Goal: Information Seeking & Learning: Check status

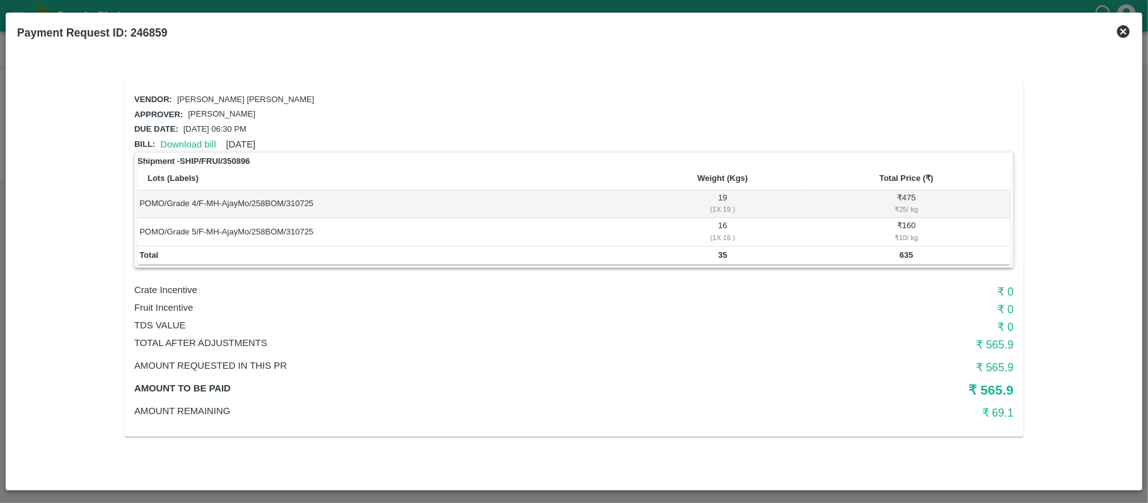
click at [1121, 30] on icon at bounding box center [1123, 31] width 13 height 13
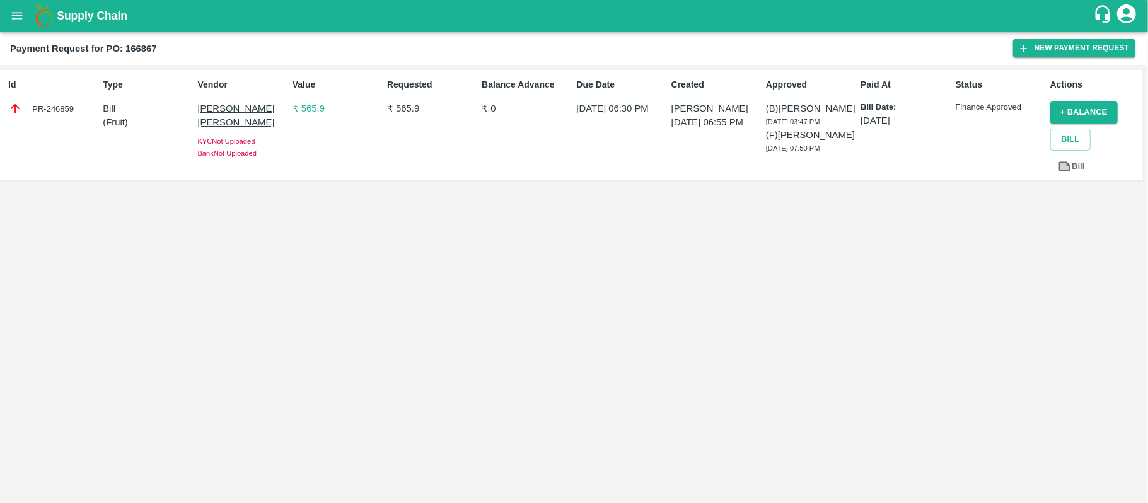
click at [14, 5] on button "open drawer" at bounding box center [17, 15] width 29 height 29
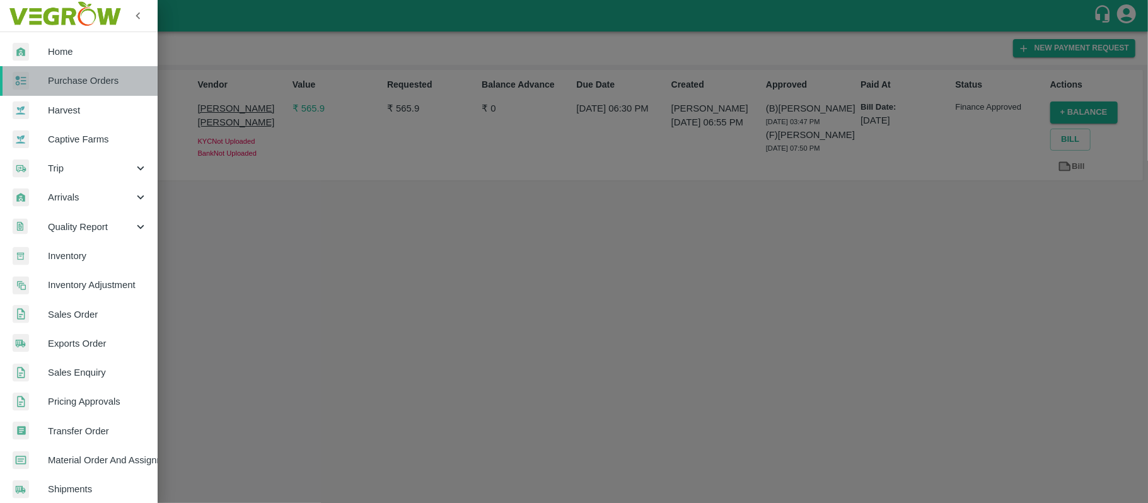
click at [81, 79] on span "Purchase Orders" at bounding box center [98, 81] width 100 height 14
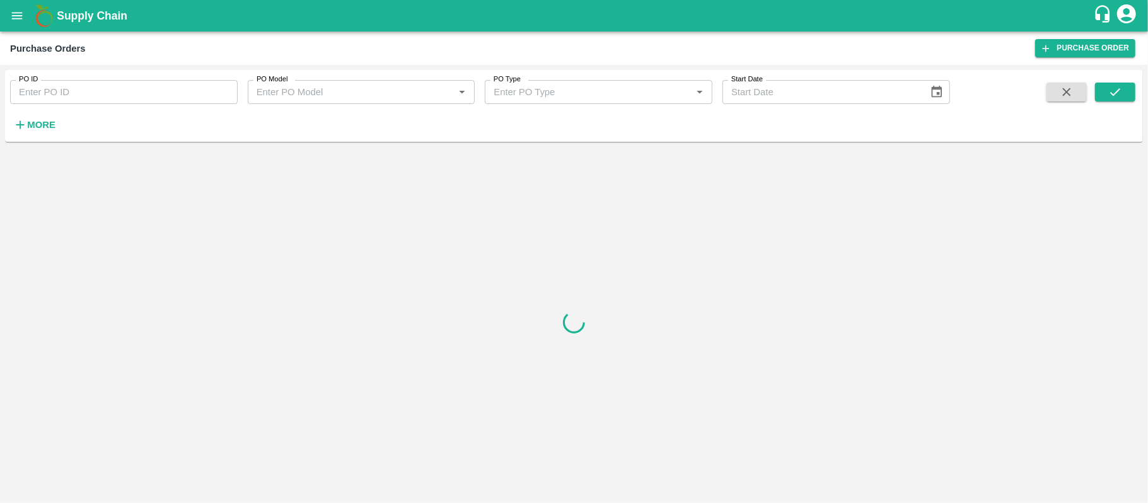
click at [72, 100] on input "PO ID" at bounding box center [124, 92] width 228 height 24
paste input "159825"
type input "159825"
click at [1103, 88] on button "submit" at bounding box center [1115, 92] width 40 height 19
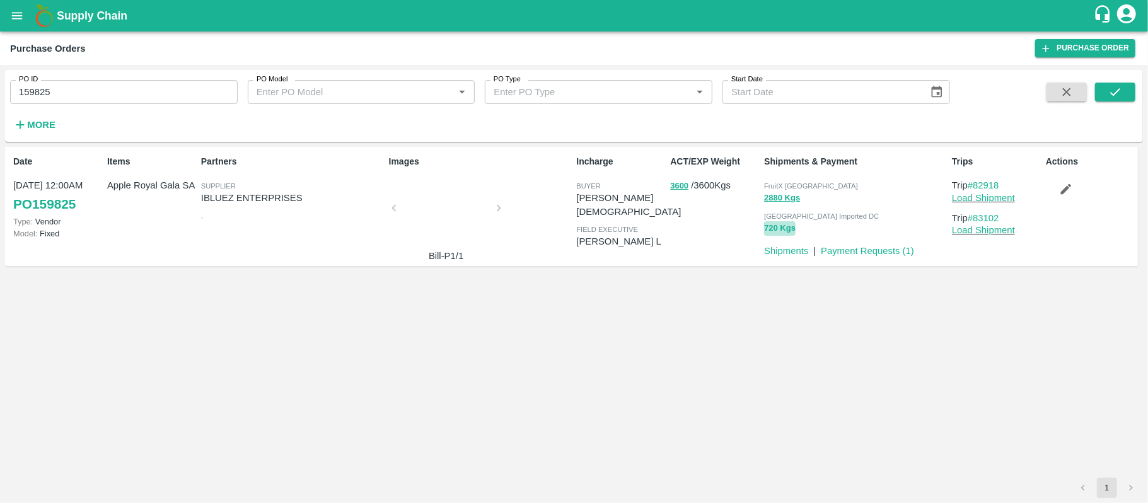
click at [772, 228] on button "720 Kgs" at bounding box center [780, 228] width 32 height 15
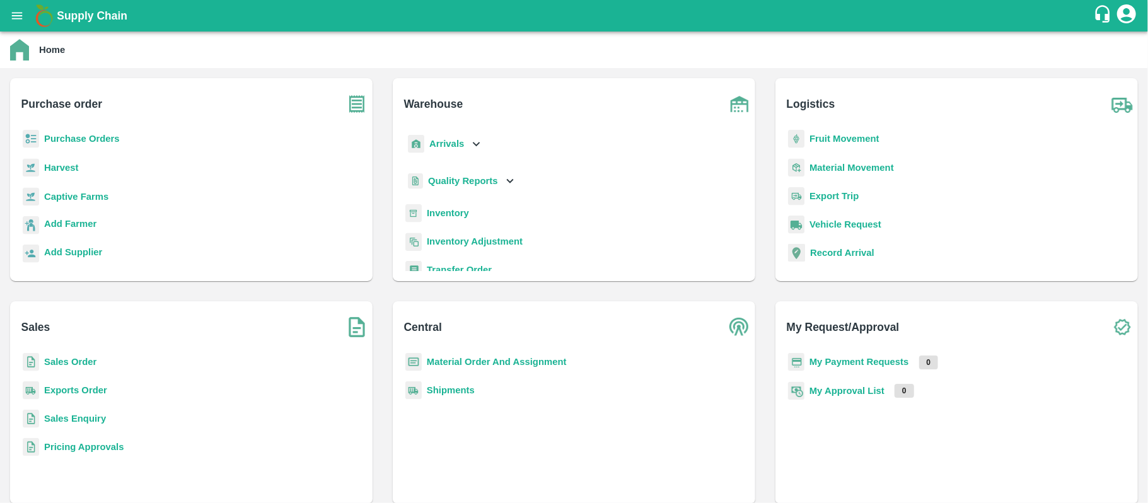
click at [94, 135] on b "Purchase Orders" at bounding box center [82, 139] width 76 height 10
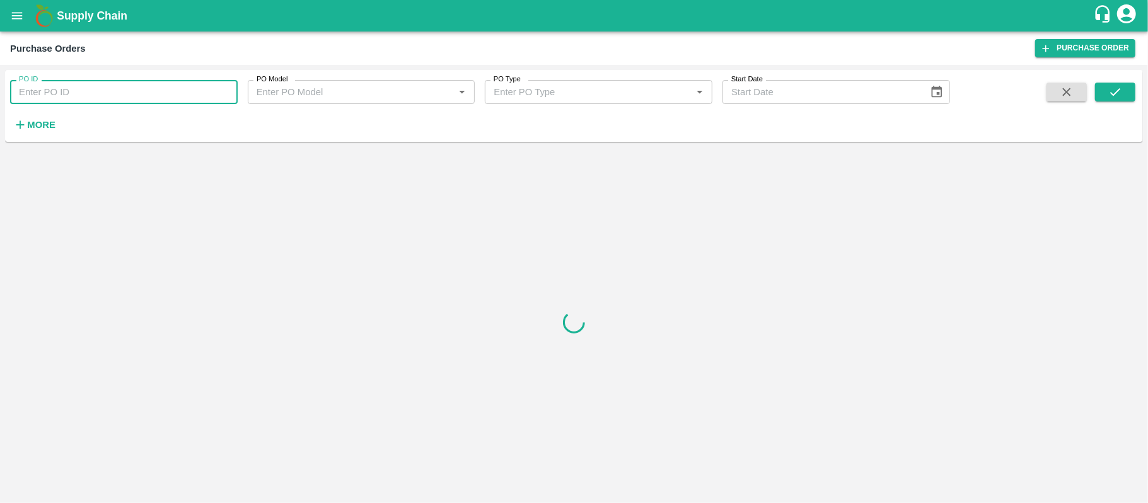
click at [117, 92] on input "PO ID" at bounding box center [124, 92] width 228 height 24
paste input "PO-159825"
click at [38, 97] on input "PO-159825" at bounding box center [124, 92] width 228 height 24
click at [35, 94] on input "PO-159825" at bounding box center [124, 92] width 228 height 24
type input "P"
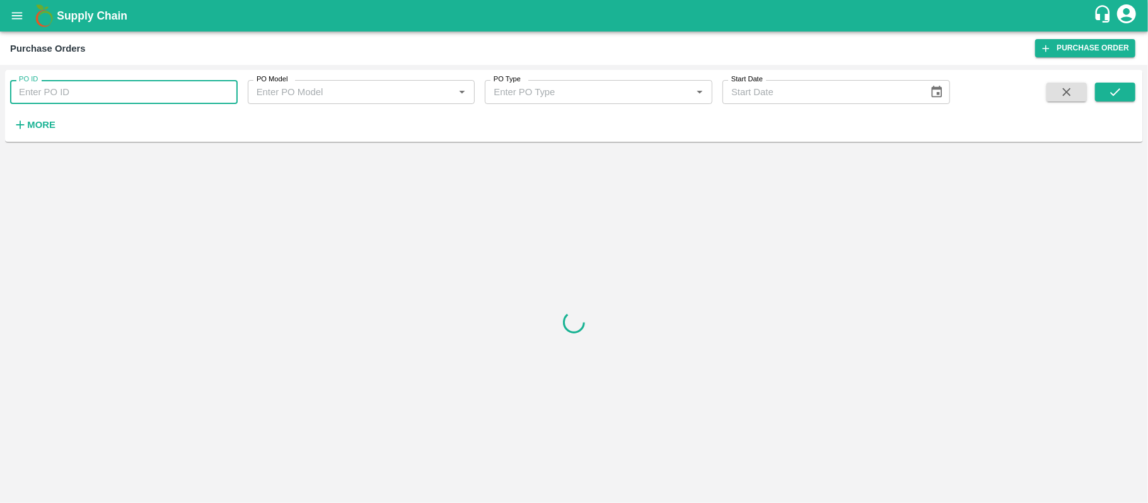
click at [35, 94] on input "PO ID" at bounding box center [124, 92] width 228 height 24
paste input "text"
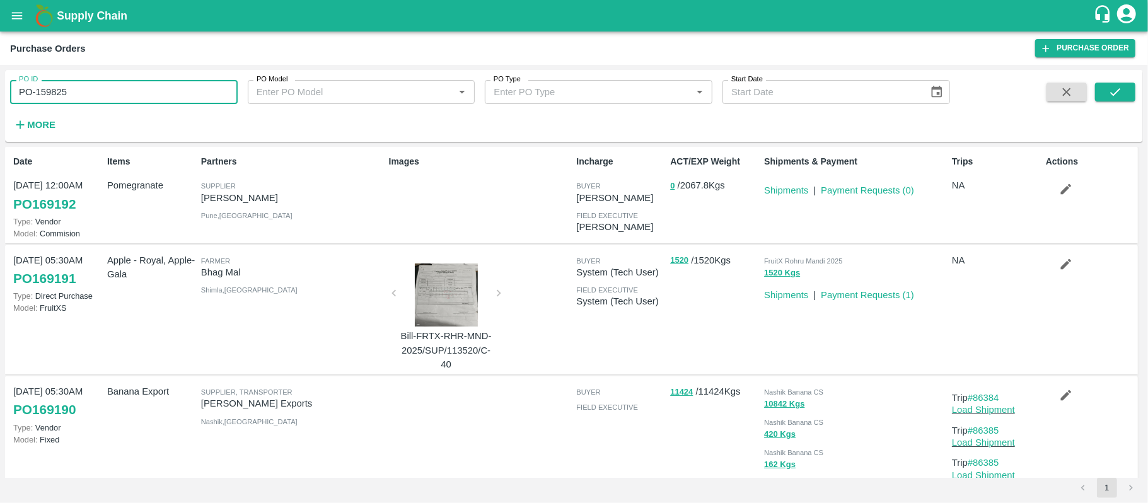
click at [33, 93] on input "PO-159825" at bounding box center [124, 92] width 228 height 24
click at [35, 92] on input "PO-159825" at bounding box center [124, 92] width 228 height 24
type input "P"
click at [35, 92] on input "PO ID" at bounding box center [124, 92] width 228 height 24
paste input "text"
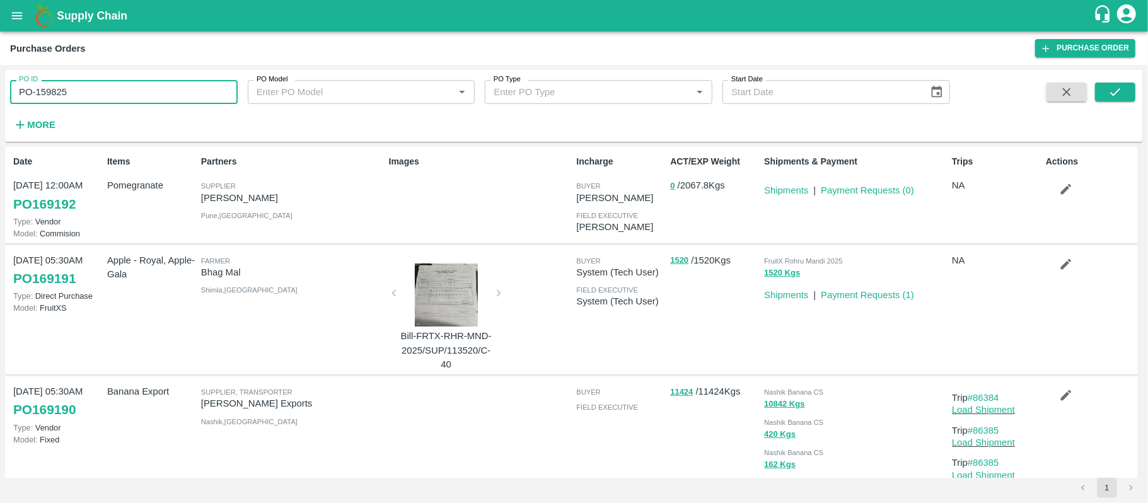
click at [37, 92] on input "PO-159825" at bounding box center [124, 92] width 228 height 24
click at [37, 92] on input "PO15982" at bounding box center [124, 92] width 228 height 24
paste input "text"
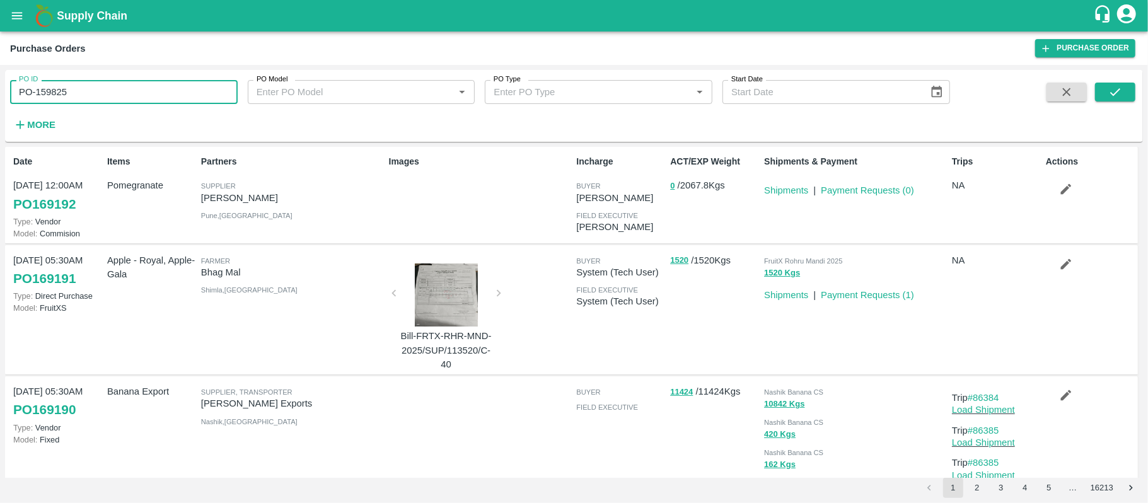
drag, startPoint x: 33, startPoint y: 93, endPoint x: 16, endPoint y: 93, distance: 17.0
click at [16, 93] on input "PO-159825" at bounding box center [124, 92] width 228 height 24
drag, startPoint x: 23, startPoint y: 95, endPoint x: 14, endPoint y: 94, distance: 8.8
click at [14, 94] on input "-159825" at bounding box center [124, 92] width 228 height 24
type input "159825"
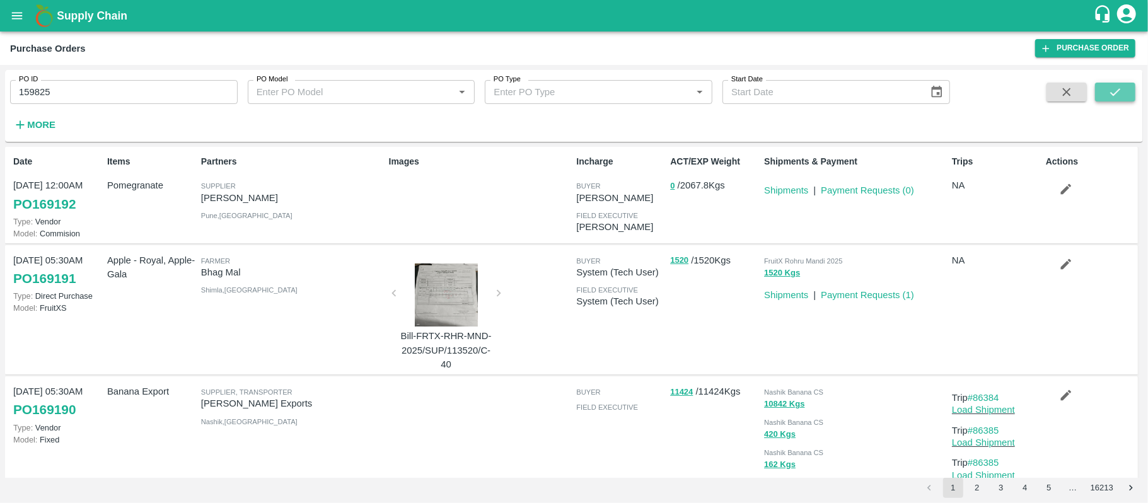
click at [1118, 91] on icon "submit" at bounding box center [1115, 92] width 10 height 8
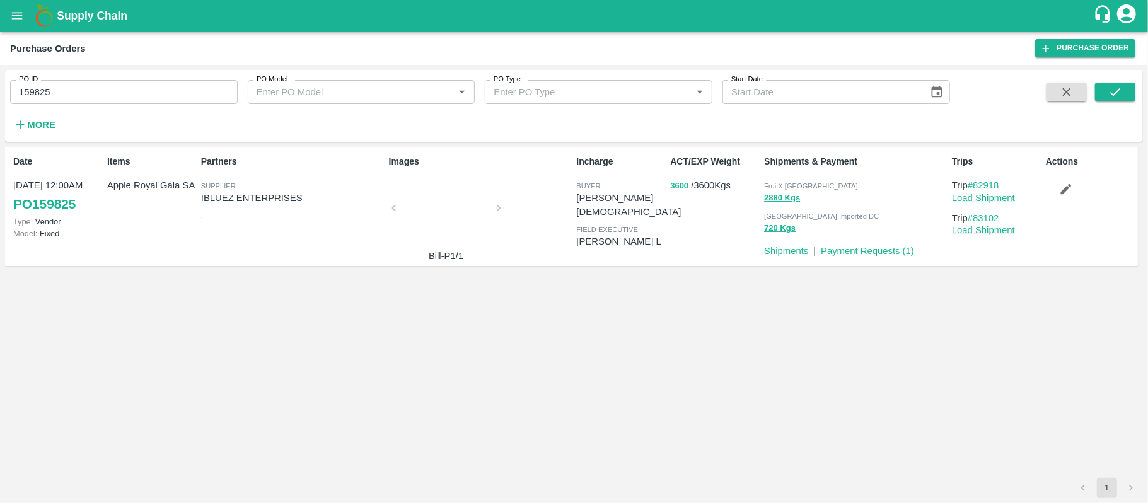
click at [683, 187] on button "3600" at bounding box center [679, 186] width 18 height 15
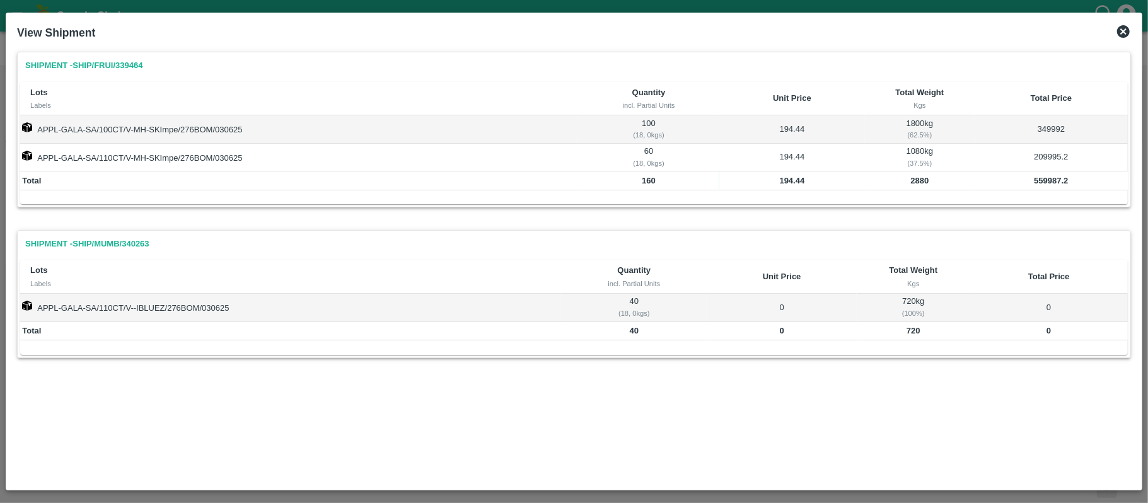
click at [1120, 26] on icon at bounding box center [1123, 31] width 15 height 15
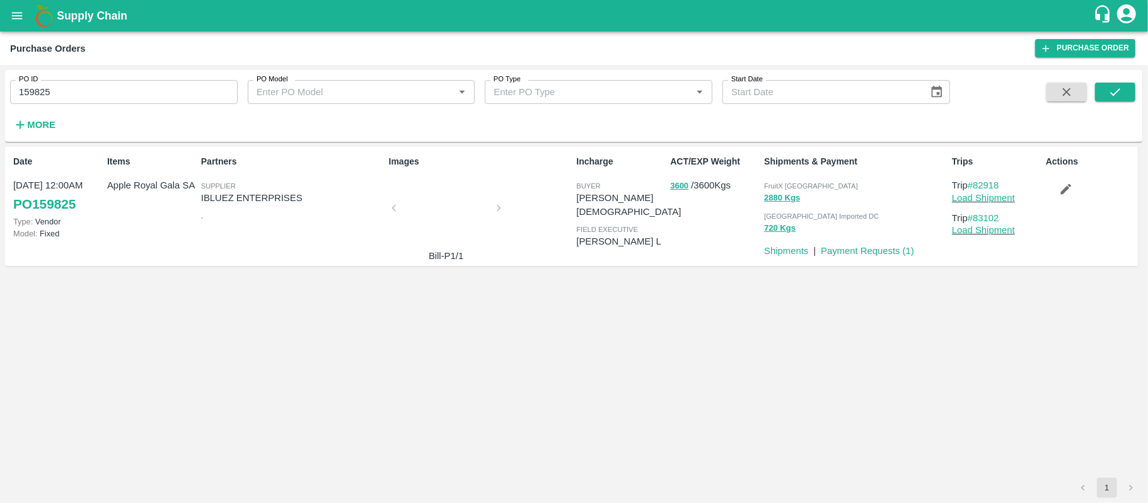
click at [47, 91] on input "159825" at bounding box center [124, 92] width 228 height 24
click at [775, 194] on button "2880 Kgs" at bounding box center [782, 198] width 36 height 15
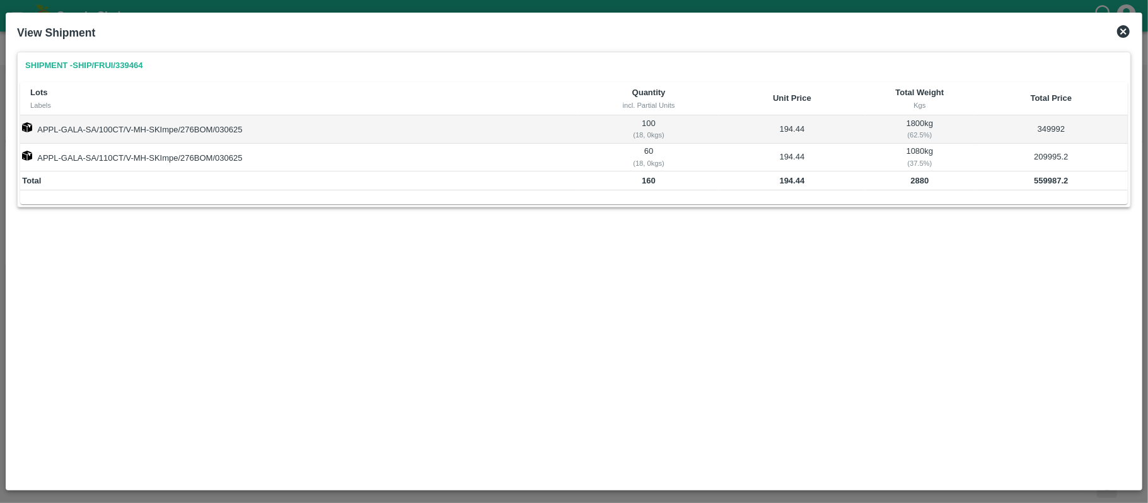
click at [921, 182] on b "2880" at bounding box center [920, 180] width 18 height 9
copy b "2880"
click at [1053, 179] on b "559987.2" at bounding box center [1051, 180] width 34 height 9
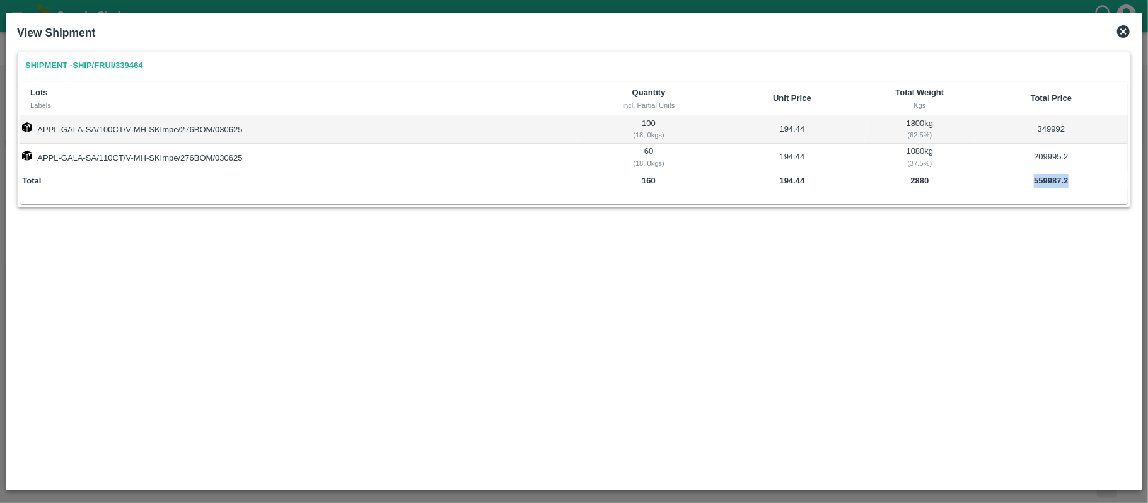
copy b "559987.2"
click at [916, 180] on b "2880" at bounding box center [920, 180] width 18 height 9
copy b "2880"
click at [1031, 214] on div "Shipment - SHIP/FRUI/339464 Lots Labels Quantity incl. Partial Units Unit Price…" at bounding box center [574, 141] width 1114 height 178
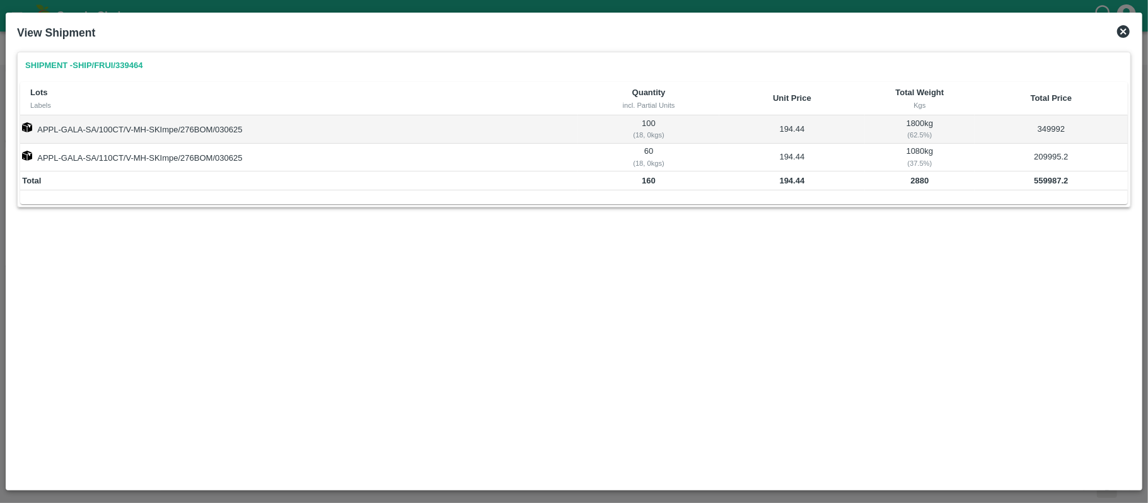
click at [507, 305] on div "Shipment - SHIP/FRUI/339464 Lots Labels Quantity incl. Partial Units Unit Price…" at bounding box center [574, 266] width 1124 height 438
click at [447, 270] on div "Shipment - SHIP/FRUI/339464 Lots Labels Quantity incl. Partial Units Unit Price…" at bounding box center [574, 266] width 1124 height 438
click at [499, 280] on div "Shipment - SHIP/FRUI/339464 Lots Labels Quantity incl. Partial Units Unit Price…" at bounding box center [574, 266] width 1124 height 438
click at [1125, 31] on icon at bounding box center [1123, 31] width 13 height 13
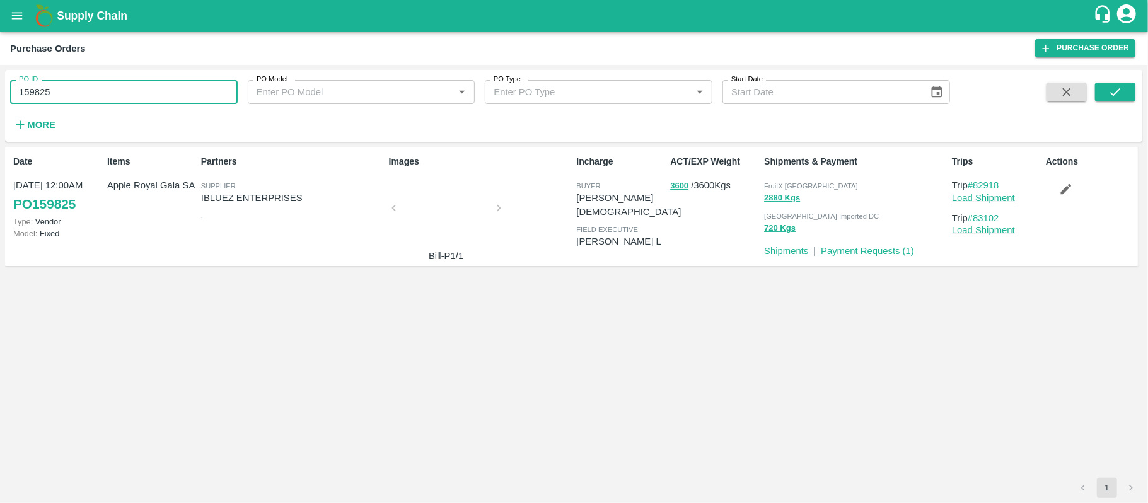
click at [37, 96] on input "159825" at bounding box center [124, 92] width 228 height 24
paste input "text"
type input "162123"
click at [1111, 86] on icon "submit" at bounding box center [1115, 92] width 14 height 14
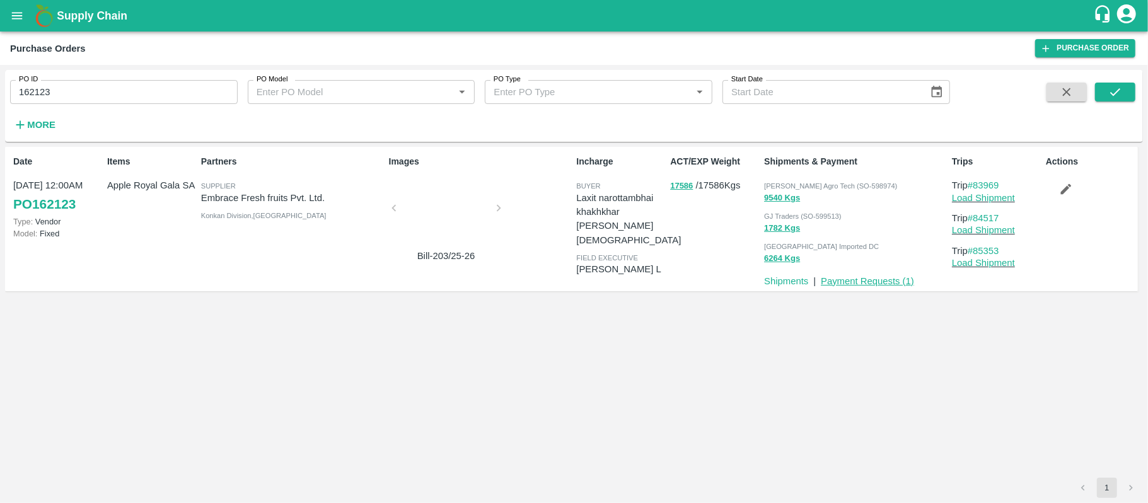
click at [879, 277] on link "Payment Requests ( 1 )" at bounding box center [867, 281] width 93 height 10
click at [681, 185] on button "17586" at bounding box center [681, 186] width 23 height 15
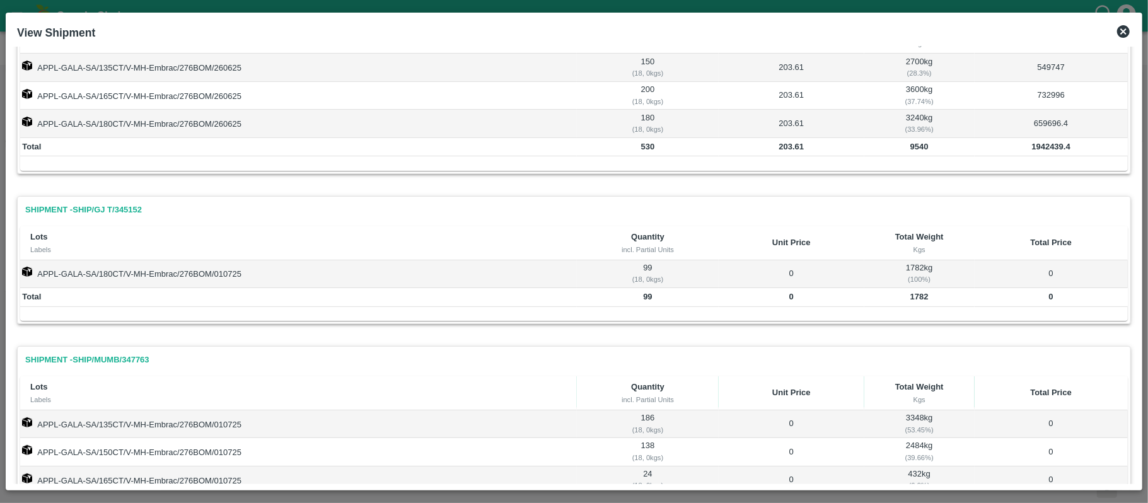
scroll to position [139, 0]
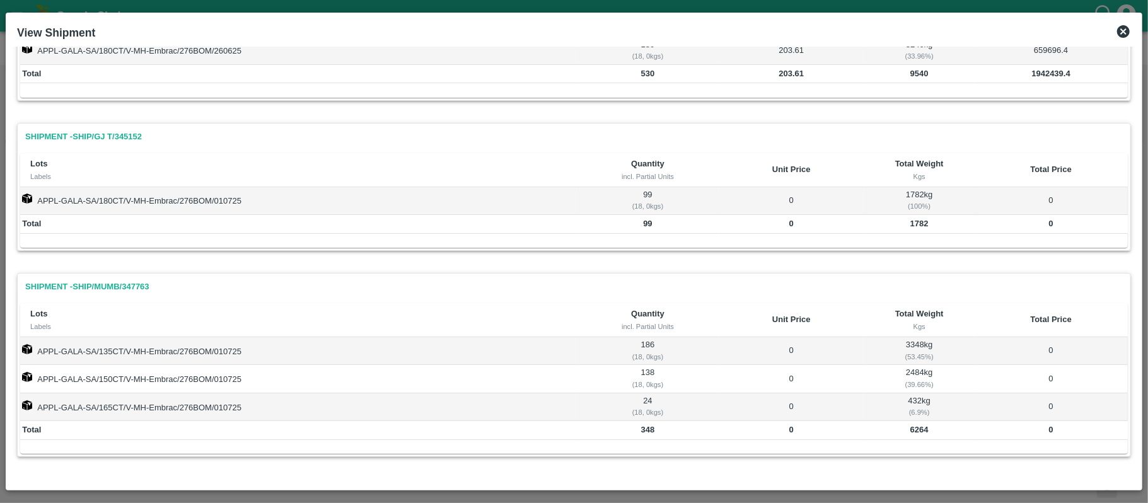
click at [1123, 24] on icon at bounding box center [1123, 31] width 15 height 15
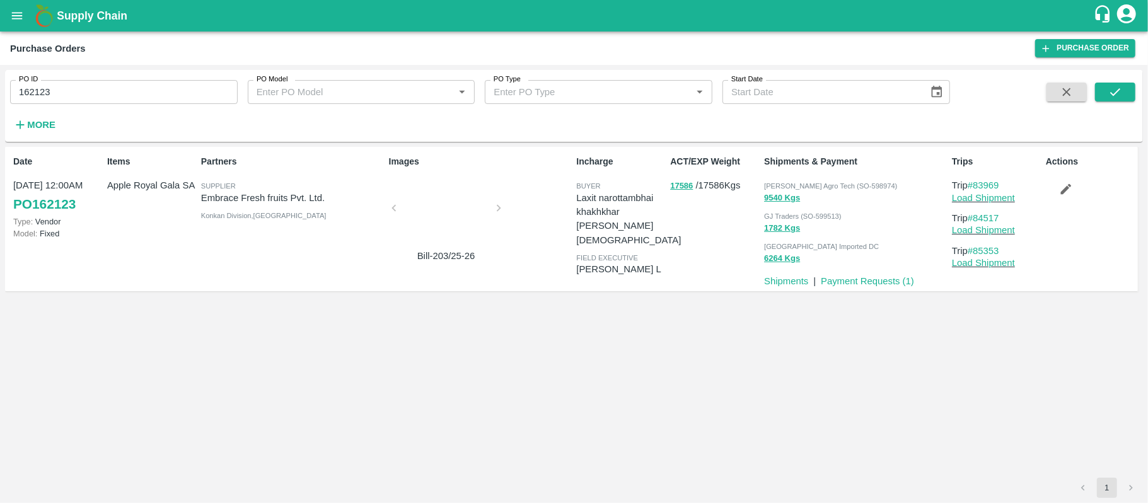
click at [733, 277] on div "ACT/EXP Weight 17586 / 17586 Kgs" at bounding box center [712, 218] width 94 height 137
click at [765, 227] on button "1782 Kgs" at bounding box center [782, 228] width 36 height 15
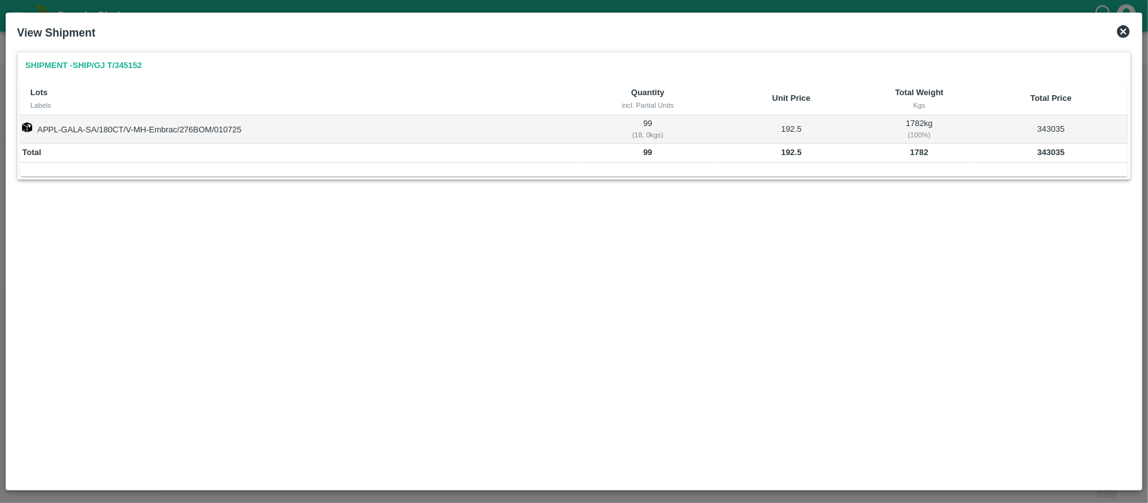
click at [1120, 31] on icon at bounding box center [1123, 31] width 13 height 13
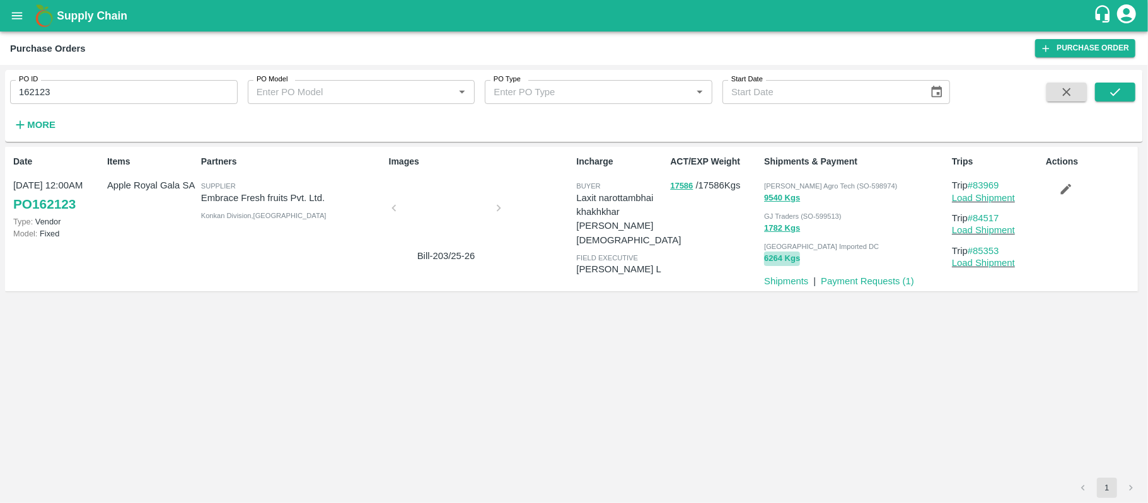
click at [777, 260] on button "6264 Kgs" at bounding box center [782, 259] width 36 height 15
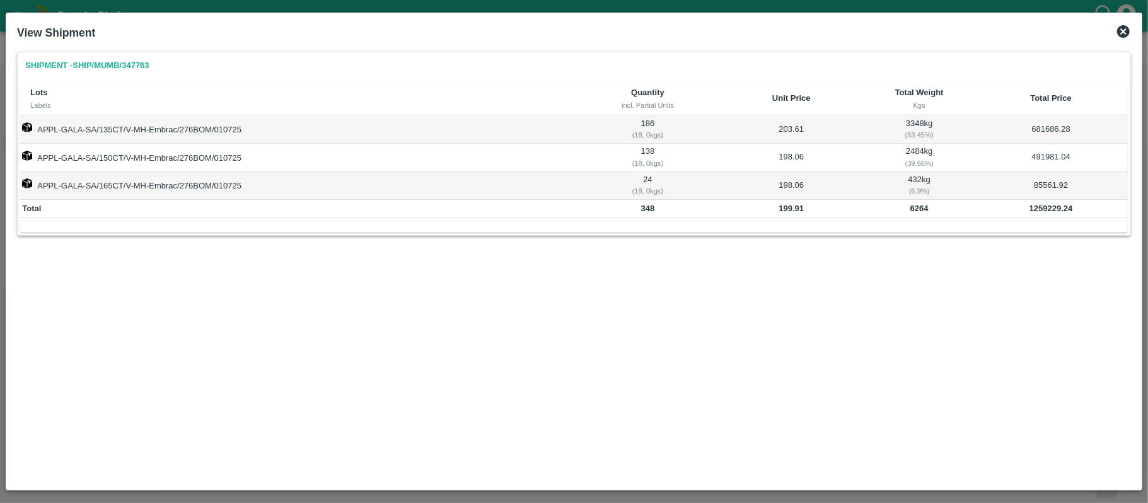
click at [1120, 24] on icon at bounding box center [1123, 31] width 15 height 15
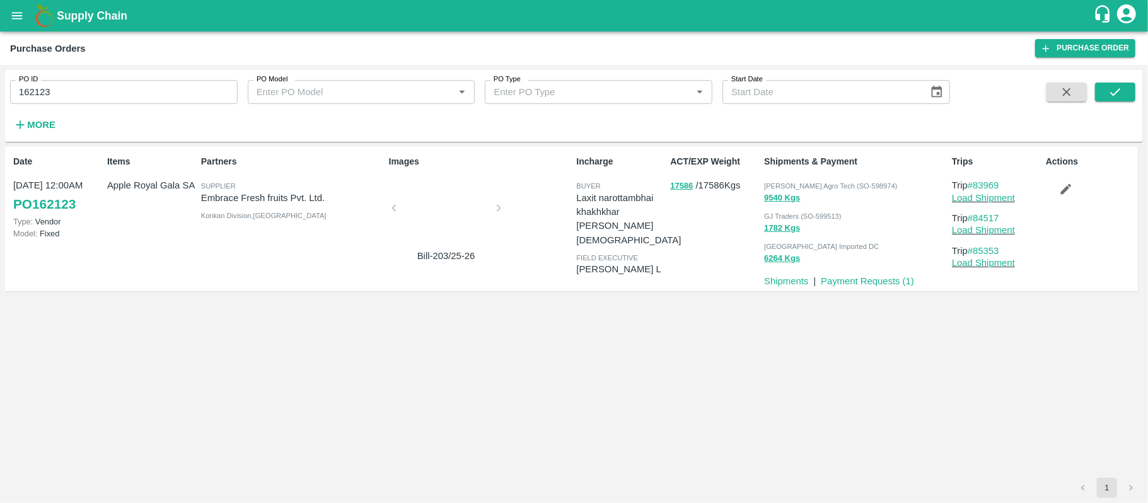
drag, startPoint x: 58, startPoint y: 79, endPoint x: 49, endPoint y: 92, distance: 15.9
click at [56, 79] on div "PO ID 162123 PO ID" at bounding box center [119, 87] width 238 height 34
click at [49, 92] on input "162123" at bounding box center [124, 92] width 228 height 24
paste input "text"
click at [49, 92] on input "162123" at bounding box center [124, 92] width 228 height 24
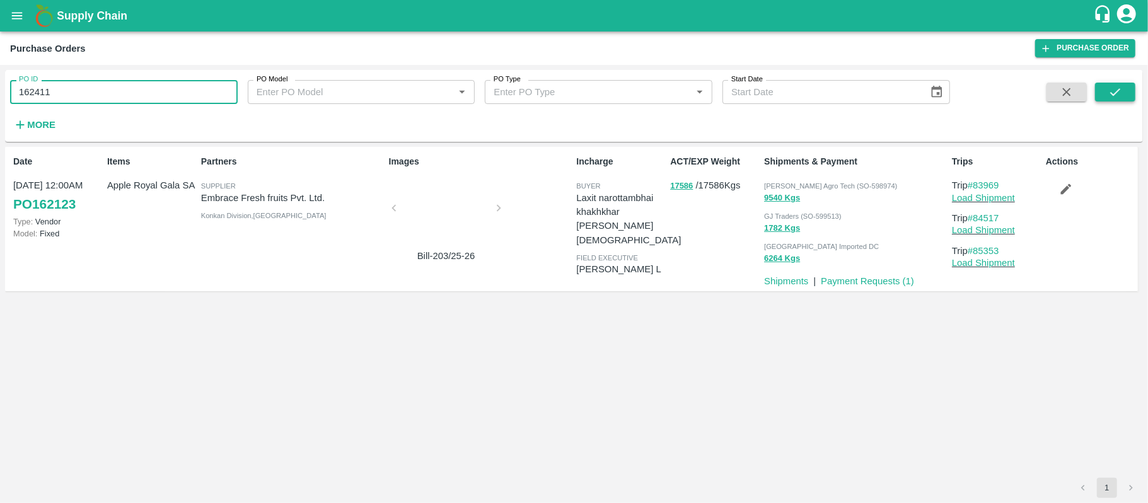
type input "162411"
click at [1112, 87] on icon "submit" at bounding box center [1115, 92] width 14 height 14
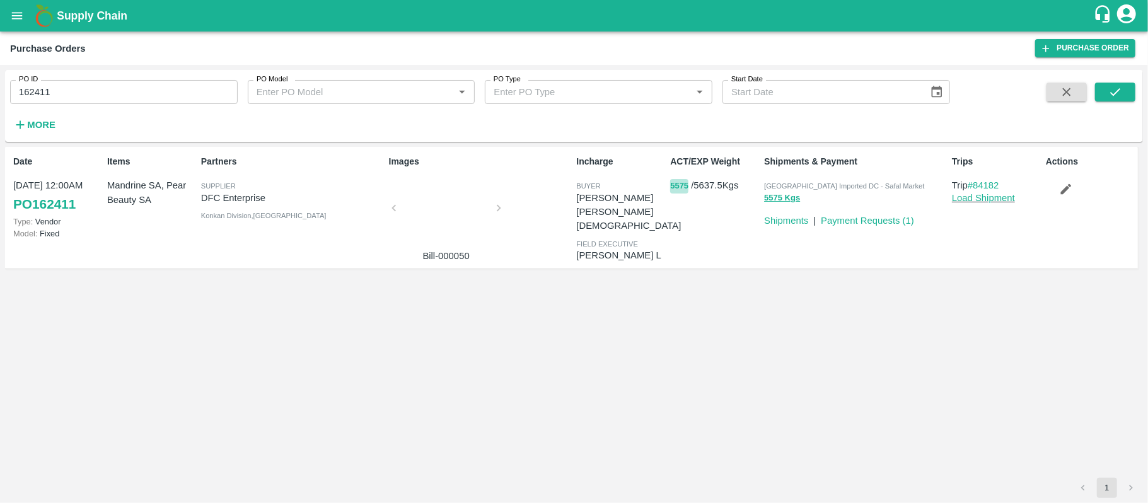
click at [679, 185] on button "5575" at bounding box center [679, 186] width 18 height 15
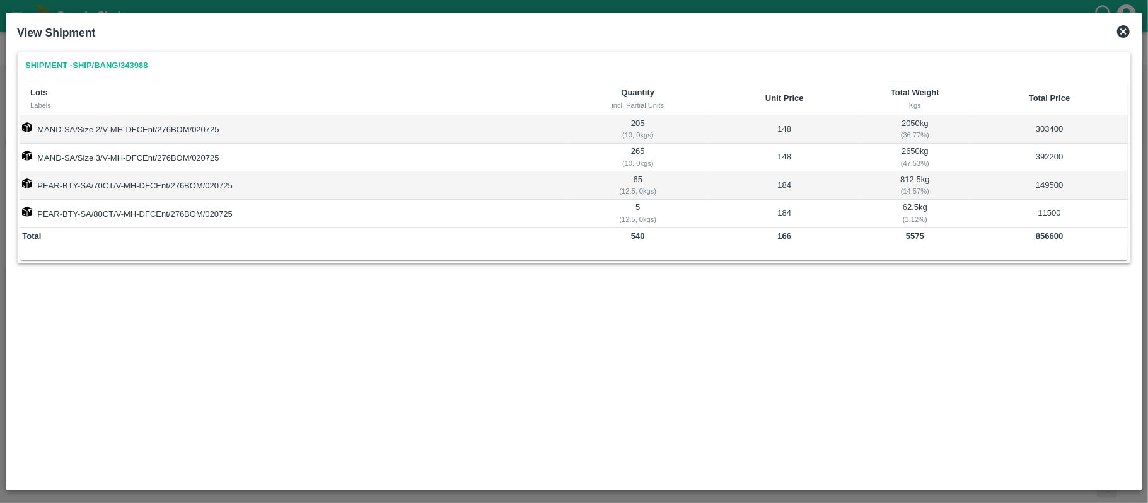
click at [1125, 29] on icon at bounding box center [1123, 31] width 13 height 13
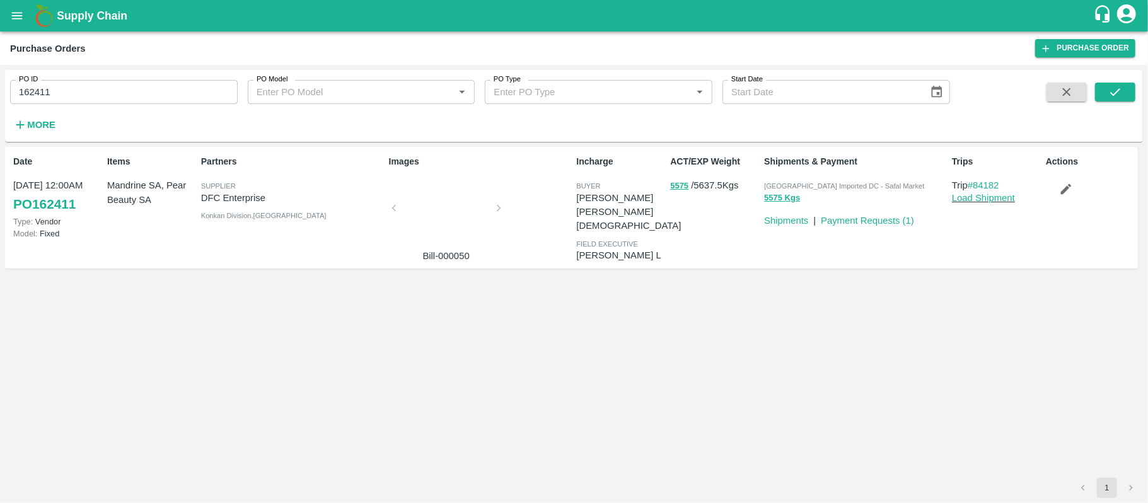
click at [33, 86] on input "162411" at bounding box center [124, 92] width 228 height 24
click at [1105, 90] on button "submit" at bounding box center [1115, 92] width 40 height 19
click at [851, 220] on link "Payment Requests ( 1 )" at bounding box center [867, 221] width 93 height 10
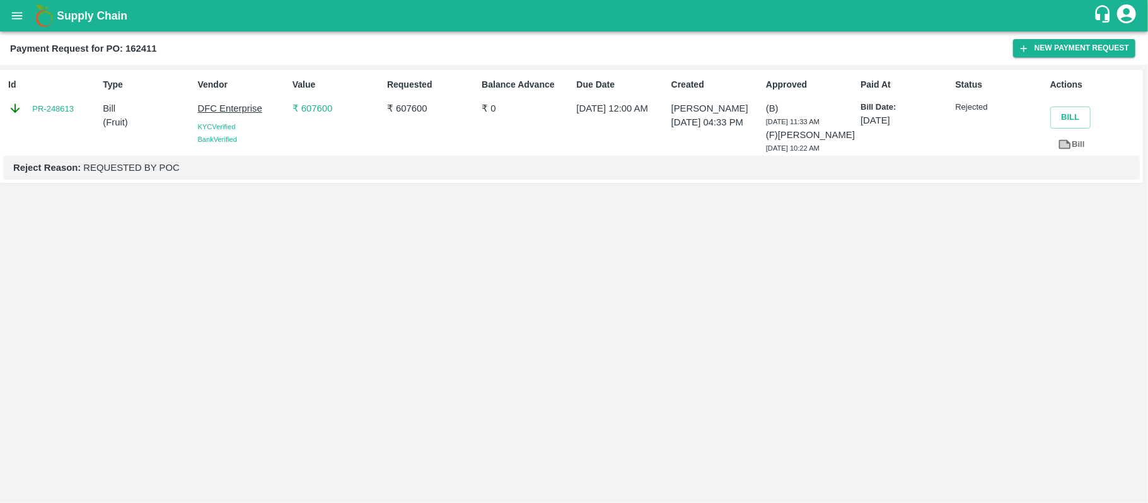
click at [15, 16] on icon "open drawer" at bounding box center [17, 15] width 11 height 7
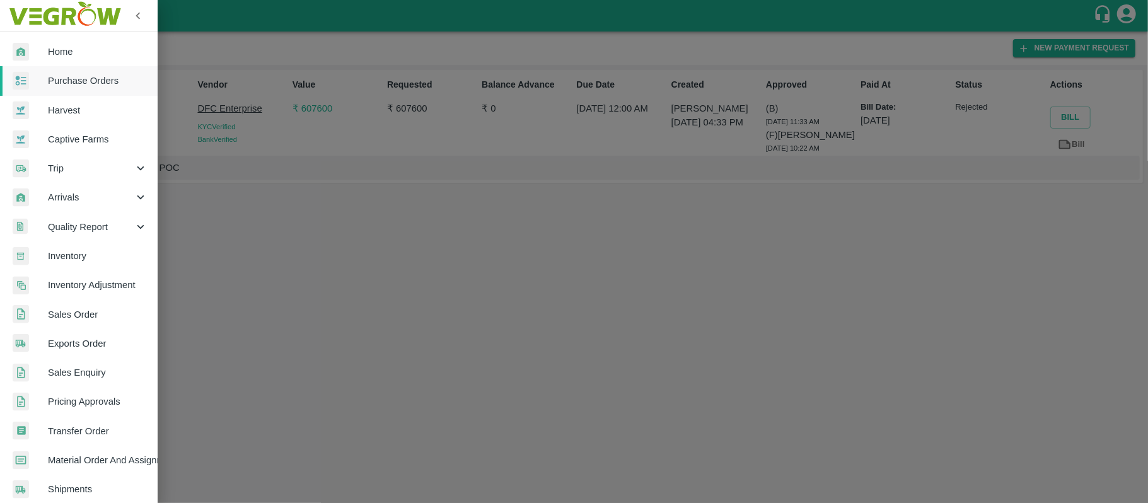
click at [64, 86] on span "Purchase Orders" at bounding box center [98, 81] width 100 height 14
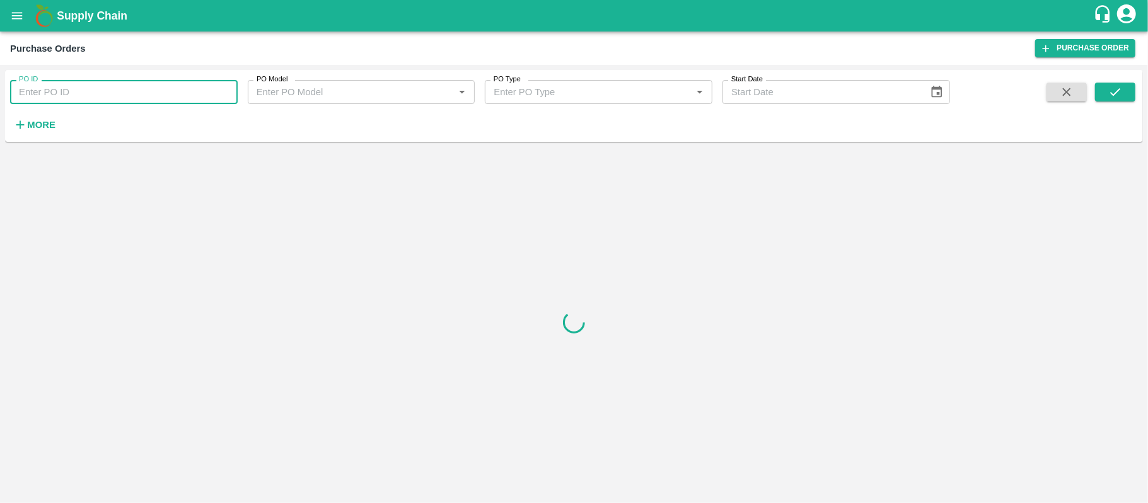
click at [64, 86] on input "PO ID" at bounding box center [124, 92] width 228 height 24
paste input "163536"
type input "163536"
click at [1126, 86] on button "submit" at bounding box center [1115, 92] width 40 height 19
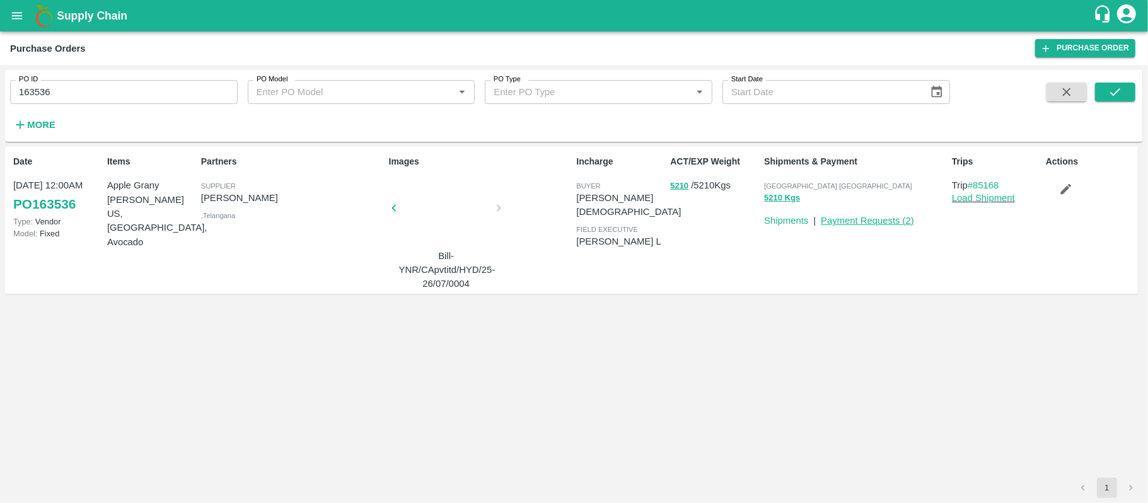
click at [845, 222] on link "Payment Requests ( 2 )" at bounding box center [867, 221] width 93 height 10
click at [285, 286] on div "Partners Supplier [PERSON_NAME] , [GEOGRAPHIC_DATA]" at bounding box center [290, 220] width 188 height 141
click at [126, 215] on p "Apple Grany [PERSON_NAME] US, [GEOGRAPHIC_DATA], Avocado" at bounding box center [151, 213] width 89 height 70
copy p "Avocado"
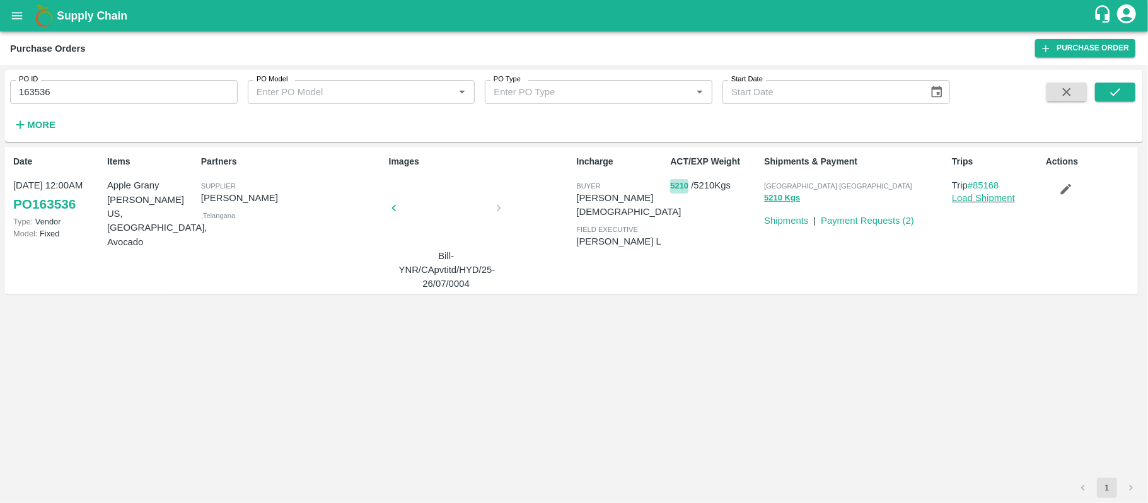
click at [678, 185] on button "5210" at bounding box center [679, 186] width 18 height 15
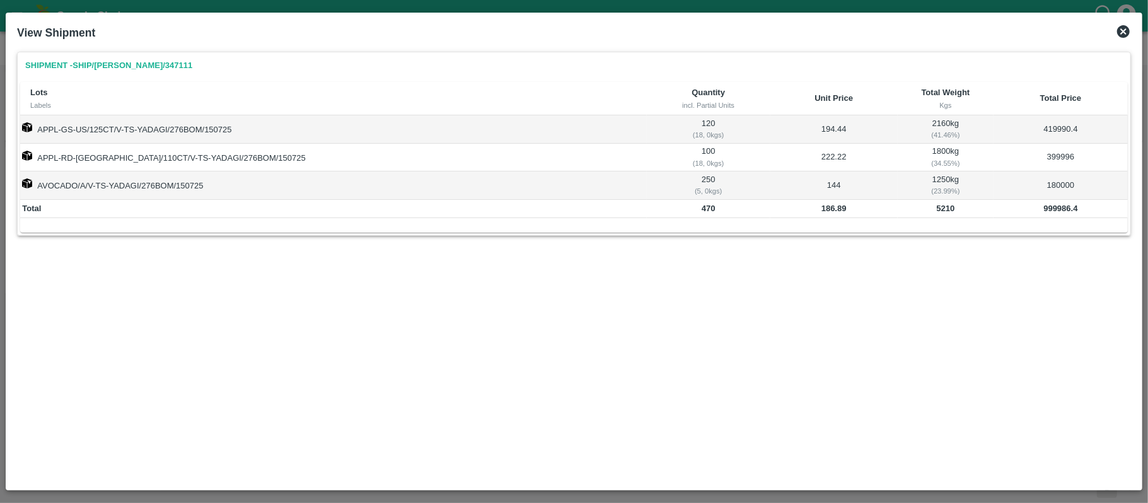
click at [784, 185] on td "144" at bounding box center [833, 185] width 127 height 28
copy td "144"
click at [905, 175] on td "1250 kg ( 23.99 %)" at bounding box center [946, 185] width 96 height 28
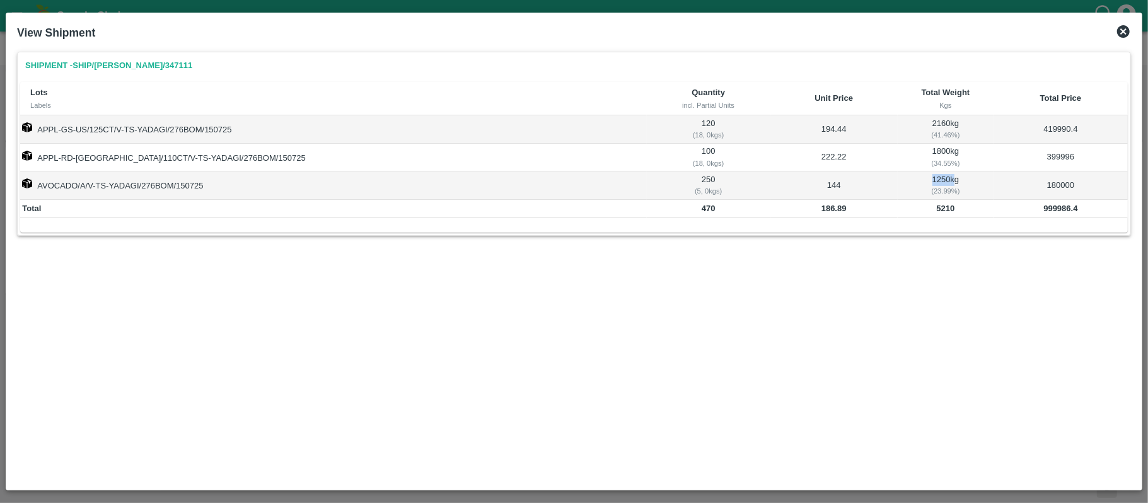
copy td "1250"
click at [784, 188] on td "144" at bounding box center [833, 185] width 127 height 28
copy td "144"
click at [910, 177] on td "1250 kg ( 23.99 %)" at bounding box center [946, 185] width 96 height 28
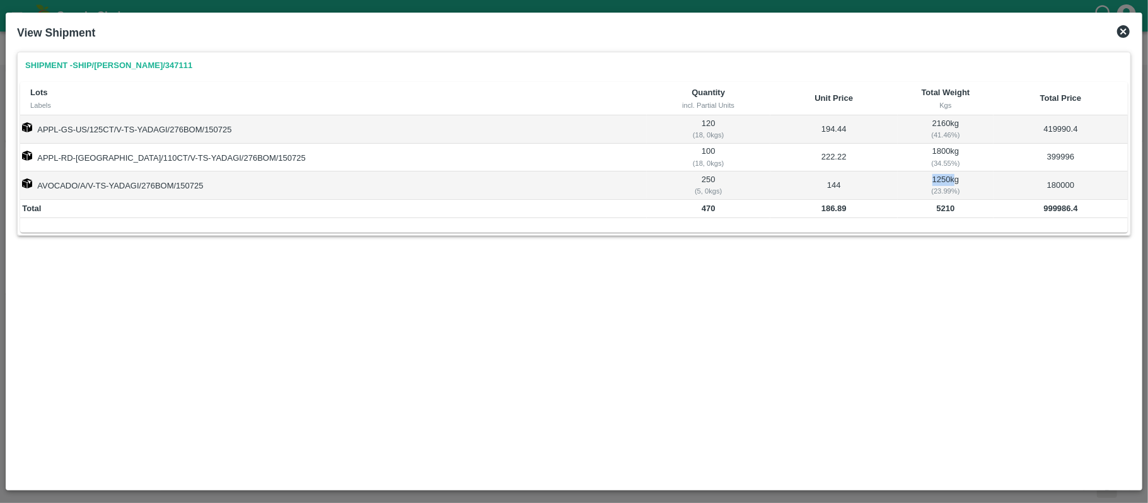
click at [910, 177] on td "1250 kg ( 23.99 %)" at bounding box center [946, 185] width 96 height 28
copy td "1250"
click at [784, 183] on td "144" at bounding box center [833, 185] width 127 height 28
copy td "144"
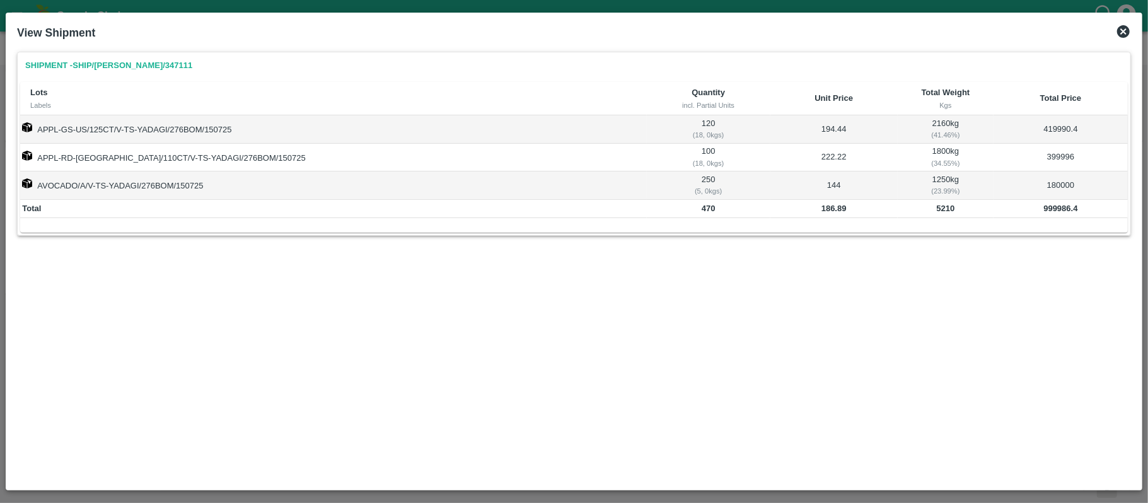
click at [907, 182] on td "1250 kg ( 23.99 %)" at bounding box center [946, 185] width 96 height 28
copy td "1250"
click at [866, 253] on div "Shipment - SHIP/[PERSON_NAME]/347111 Lots Labels Quantity incl. Partial Units U…" at bounding box center [574, 155] width 1114 height 206
click at [1040, 184] on td "180000" at bounding box center [1061, 185] width 134 height 28
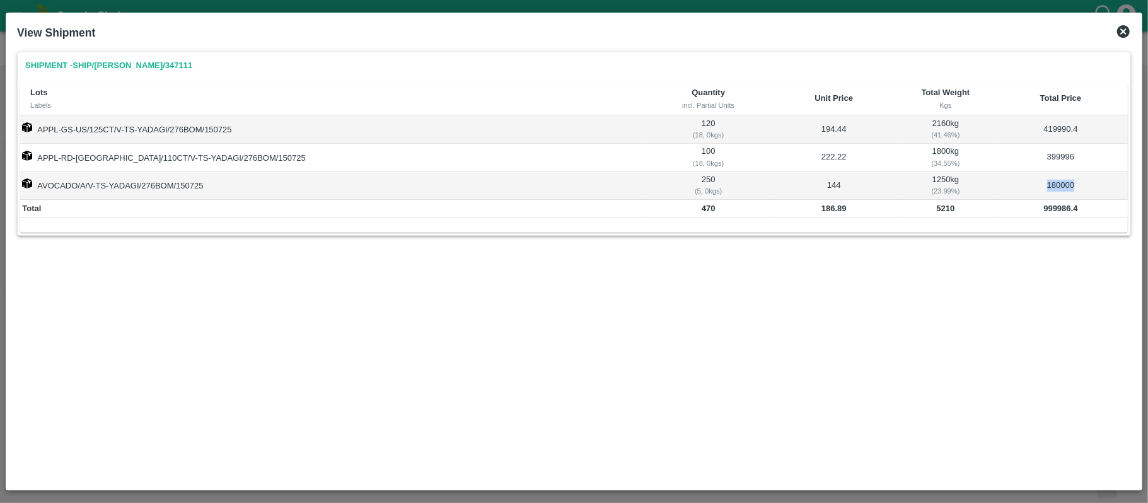
click at [1040, 184] on td "180000" at bounding box center [1061, 185] width 134 height 28
copy td "180000"
click at [898, 180] on td "1250 kg ( 23.99 %)" at bounding box center [946, 185] width 96 height 28
copy td "1250"
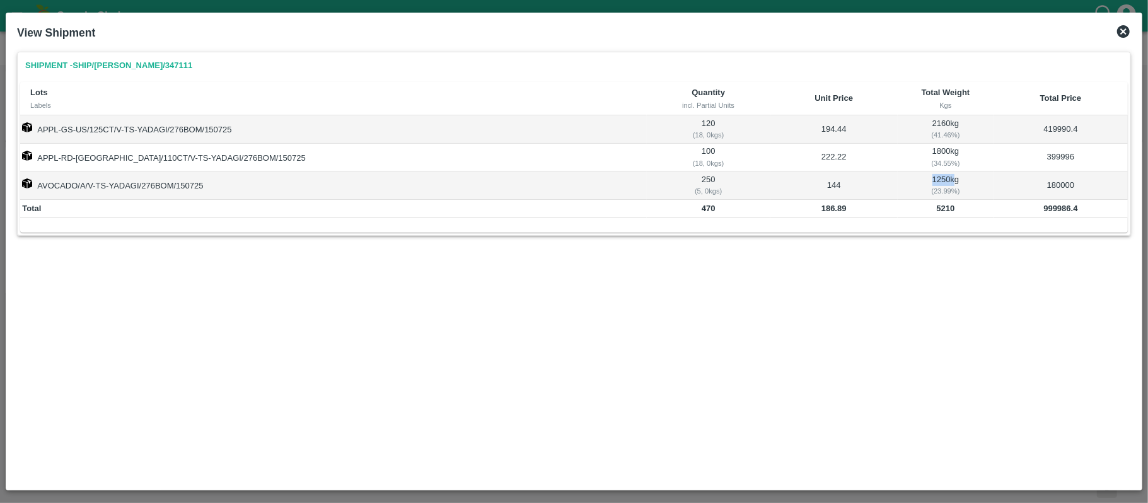
click at [1123, 31] on icon at bounding box center [1123, 31] width 15 height 15
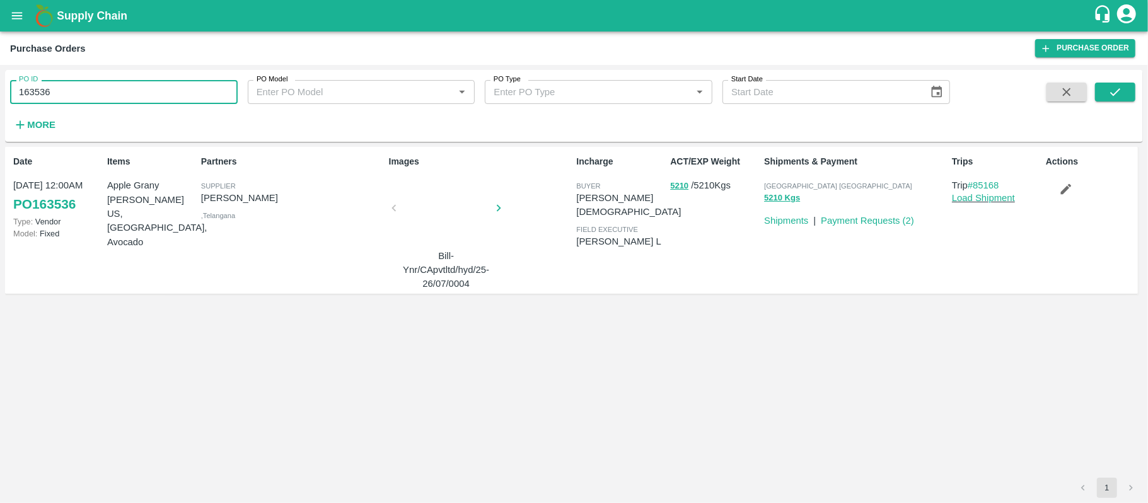
click at [44, 86] on input "163536" at bounding box center [124, 92] width 228 height 24
paste input "text"
type input "162411"
click at [1125, 87] on button "submit" at bounding box center [1115, 92] width 40 height 19
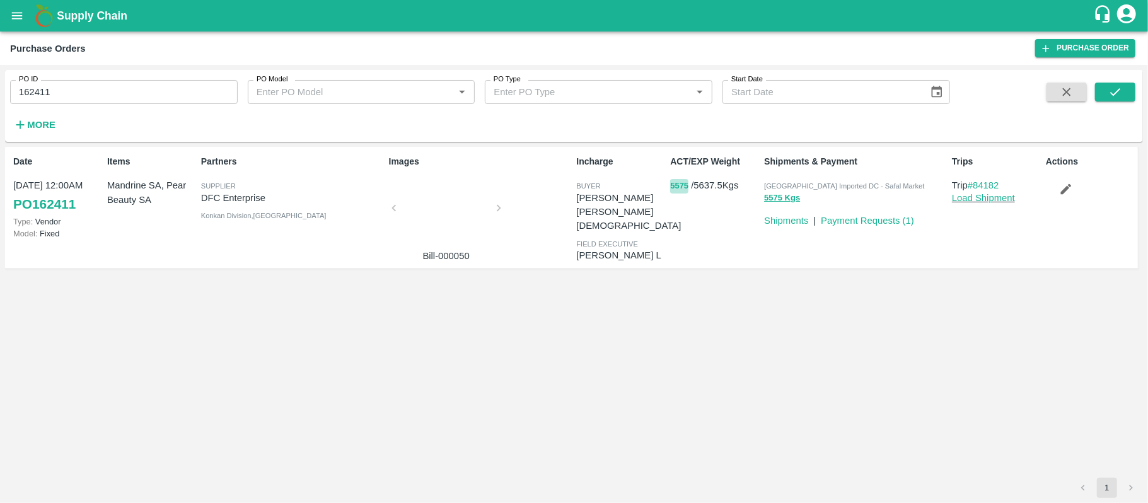
click at [676, 187] on button "5575" at bounding box center [679, 186] width 18 height 15
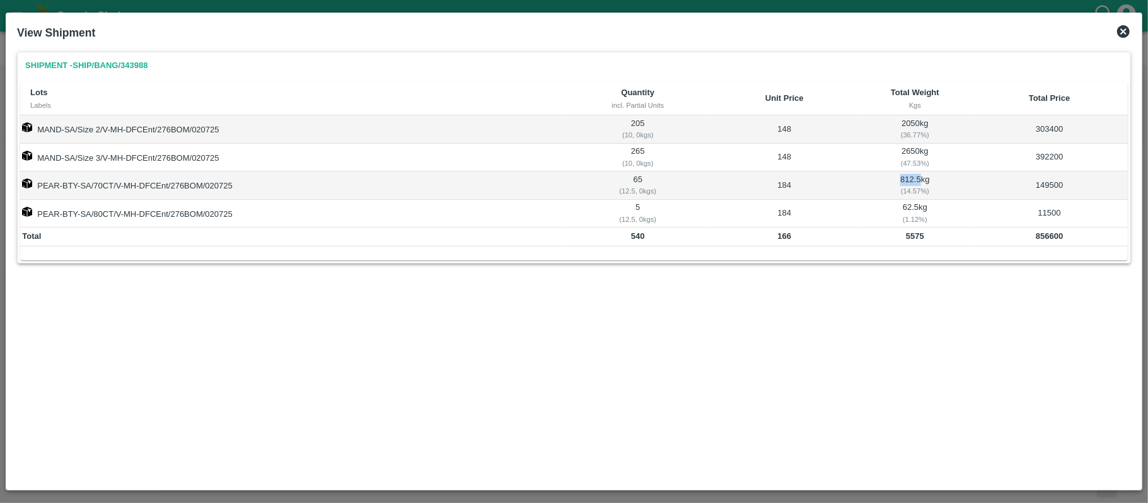
drag, startPoint x: 898, startPoint y: 178, endPoint x: 919, endPoint y: 179, distance: 20.8
click at [919, 179] on td "812.5 kg ( 14.57 %)" at bounding box center [915, 185] width 112 height 28
copy td "812.5"
drag, startPoint x: 900, startPoint y: 207, endPoint x: 918, endPoint y: 210, distance: 17.9
click at [918, 210] on td "62.5 kg ( 1.12 %)" at bounding box center [915, 214] width 112 height 28
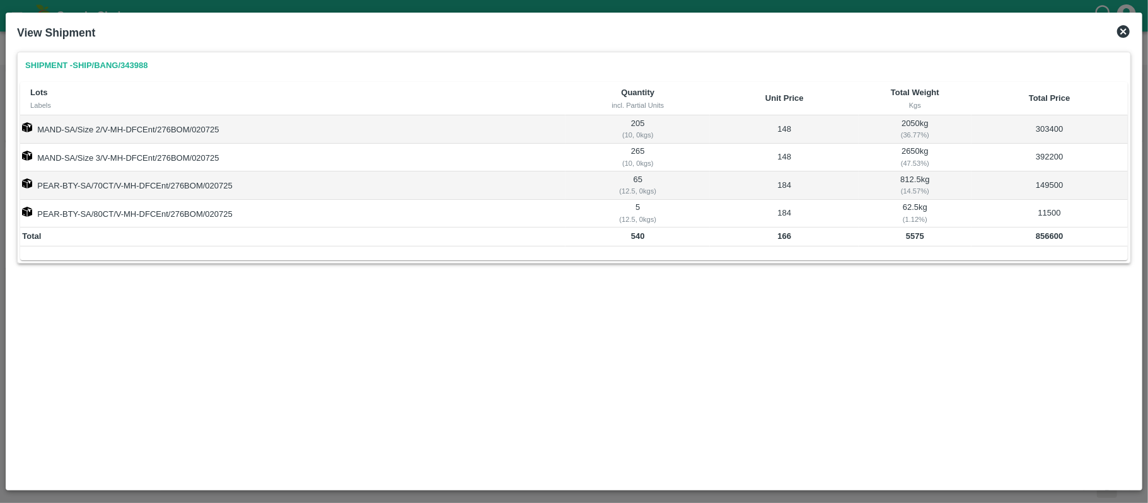
click at [1029, 242] on td "856600" at bounding box center [1050, 237] width 156 height 19
click at [1040, 187] on td "149500" at bounding box center [1050, 185] width 156 height 28
click at [1055, 215] on td "11500" at bounding box center [1050, 214] width 156 height 28
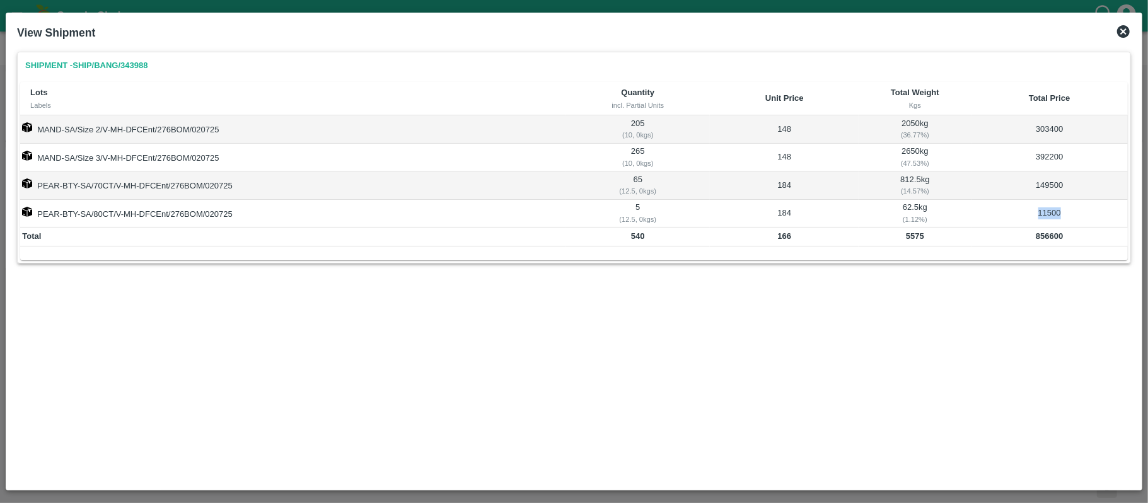
click at [786, 218] on td "184" at bounding box center [784, 214] width 149 height 28
click at [1120, 33] on icon at bounding box center [1123, 31] width 13 height 13
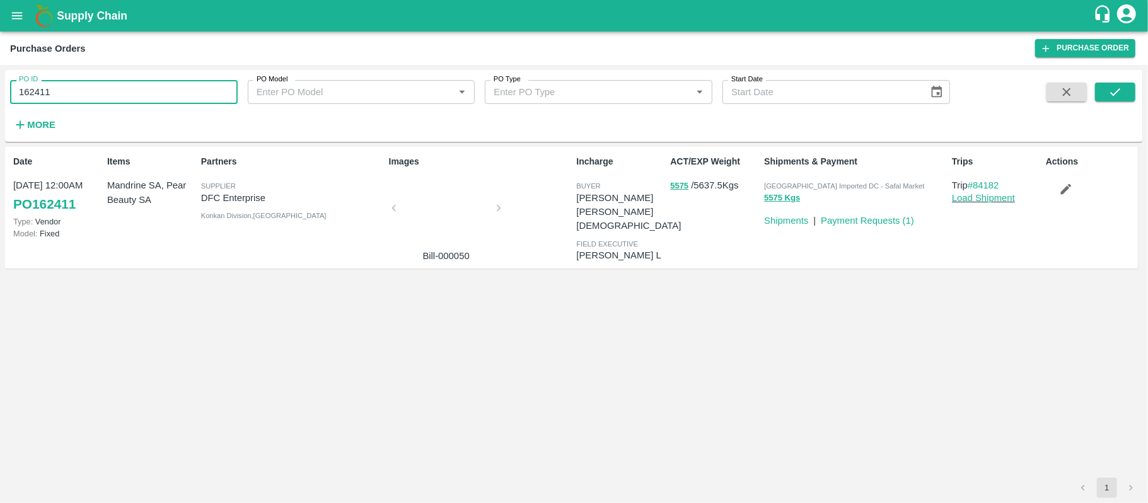
click at [141, 104] on input "162411" at bounding box center [124, 92] width 228 height 24
click at [140, 104] on input "162411" at bounding box center [124, 92] width 228 height 24
paste input "text"
type input "162123"
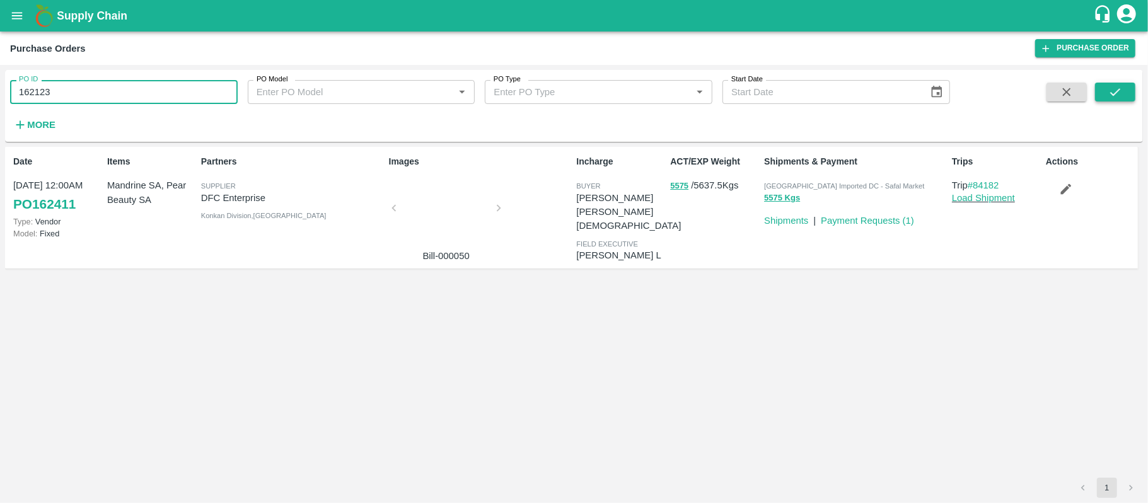
click at [1100, 88] on button "submit" at bounding box center [1115, 92] width 40 height 19
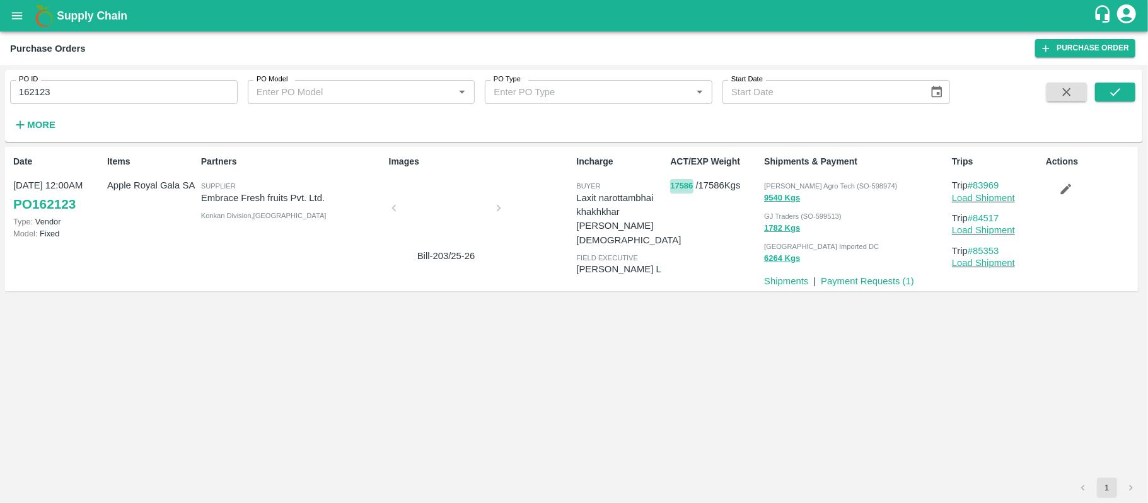
click at [687, 185] on button "17586" at bounding box center [681, 186] width 23 height 15
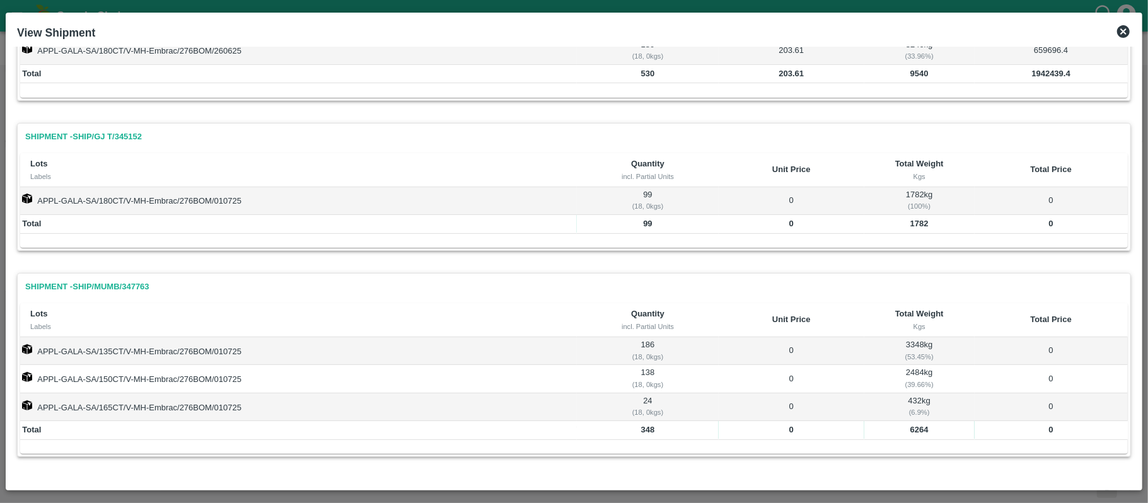
scroll to position [139, 0]
click at [913, 226] on b "1782" at bounding box center [919, 223] width 18 height 9
click at [919, 429] on b "6264" at bounding box center [919, 429] width 18 height 9
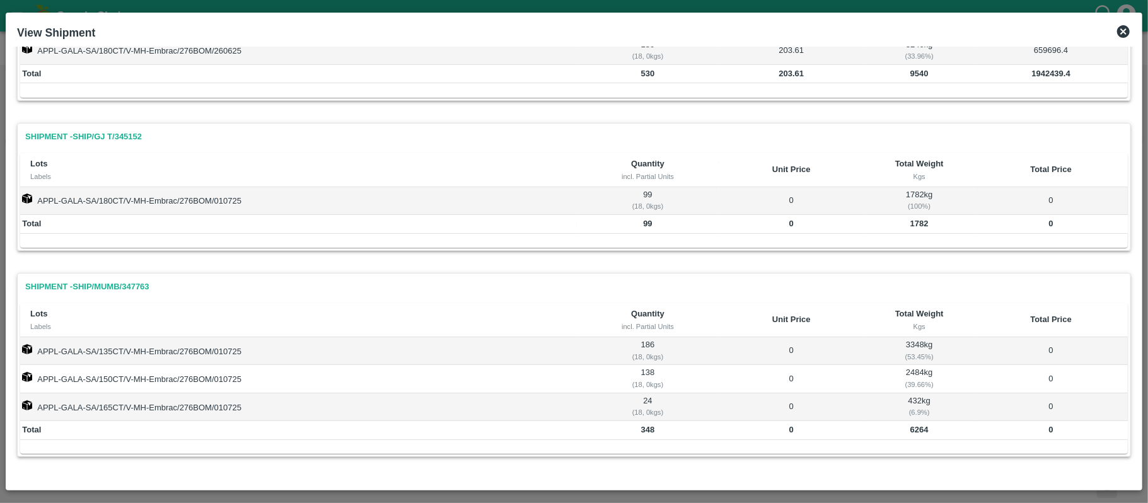
click at [755, 265] on div "Shipment - SHIP/[PERSON_NAME]/343388 Lots Labels Quantity incl. Partial Units U…" at bounding box center [574, 198] width 1114 height 562
click at [1122, 28] on icon at bounding box center [1123, 31] width 13 height 13
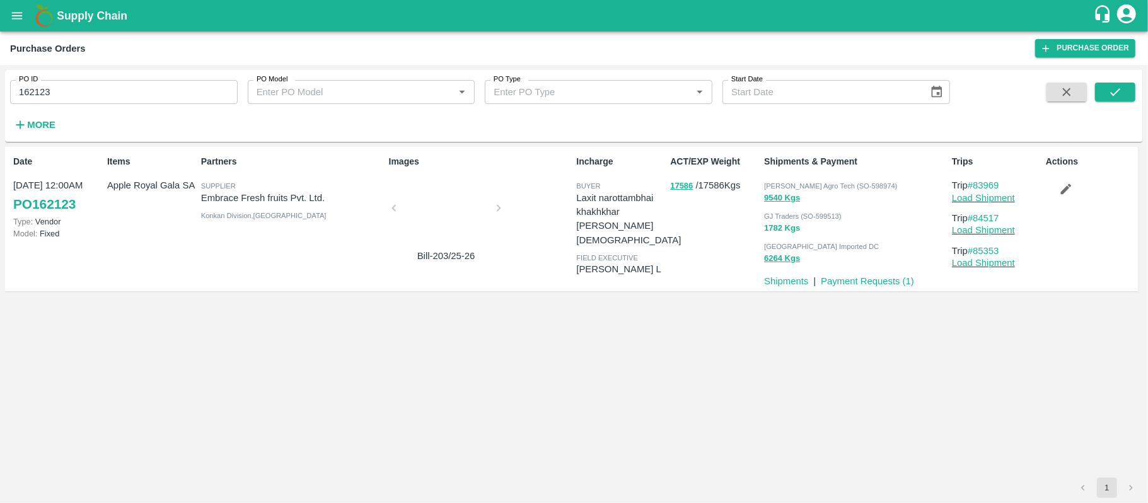
click at [783, 228] on button "1782 Kgs" at bounding box center [782, 228] width 36 height 15
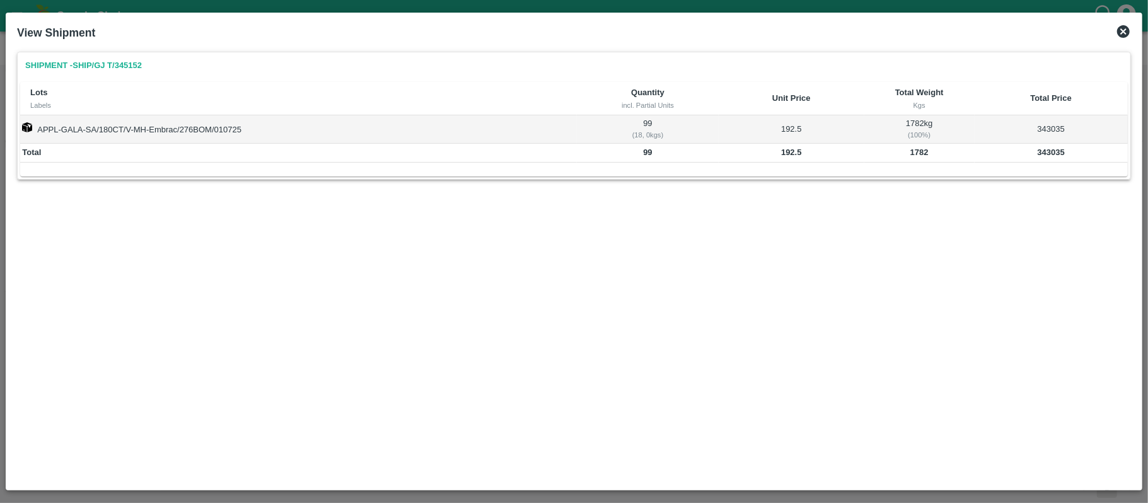
click at [1121, 28] on icon at bounding box center [1123, 31] width 15 height 15
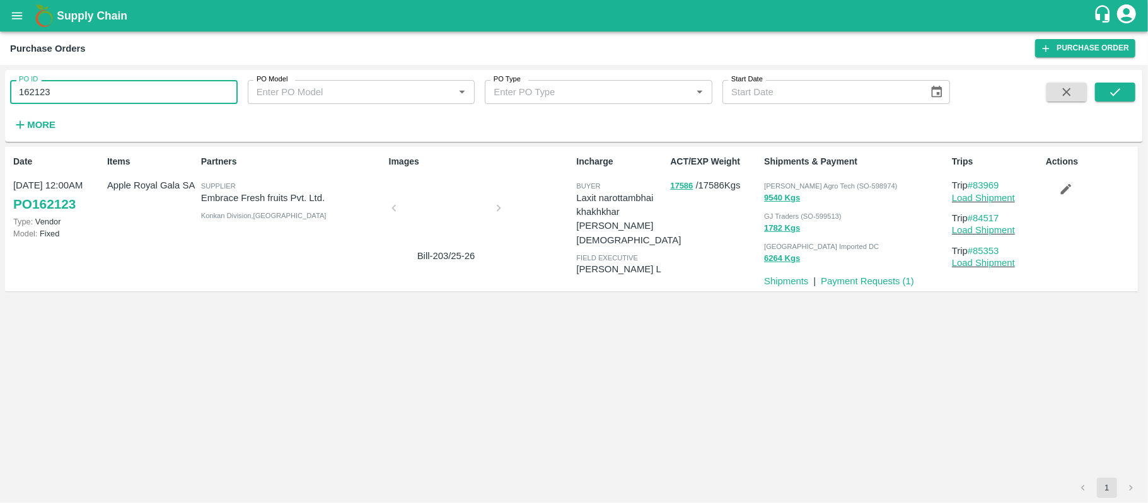
click at [42, 94] on input "162123" at bounding box center [124, 92] width 228 height 24
click at [772, 229] on button "1782 Kgs" at bounding box center [782, 228] width 36 height 15
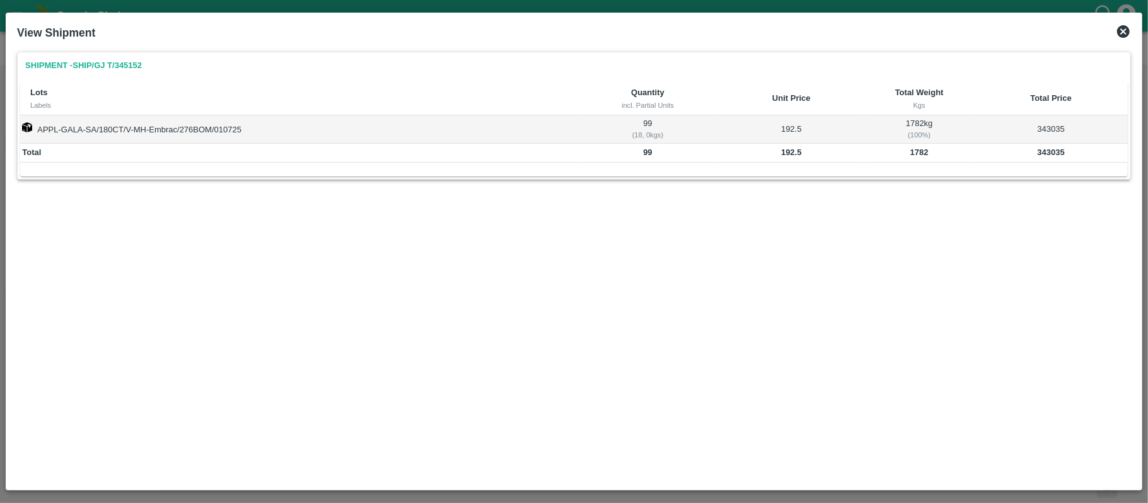
click at [915, 155] on b "1782" at bounding box center [919, 152] width 18 height 9
click at [1040, 151] on b "343035" at bounding box center [1051, 152] width 27 height 9
click at [921, 154] on b "1782" at bounding box center [919, 152] width 18 height 9
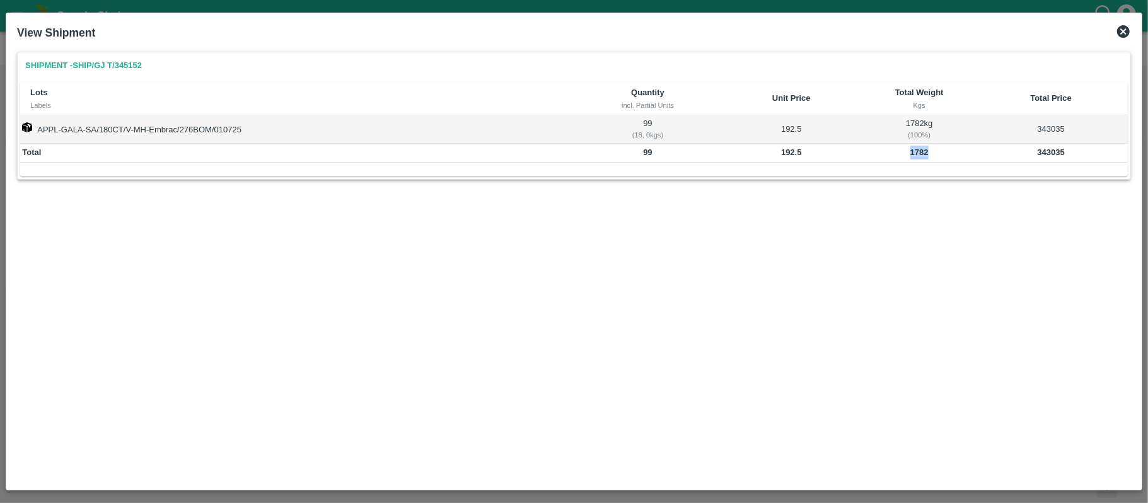
click at [921, 154] on b "1782" at bounding box center [919, 152] width 18 height 9
click at [503, 283] on div "Shipment - SHIP/GJ T/345152 Lots Labels Quantity incl. Partial Units Unit Price…" at bounding box center [574, 266] width 1124 height 438
click at [1129, 30] on icon at bounding box center [1123, 31] width 13 height 13
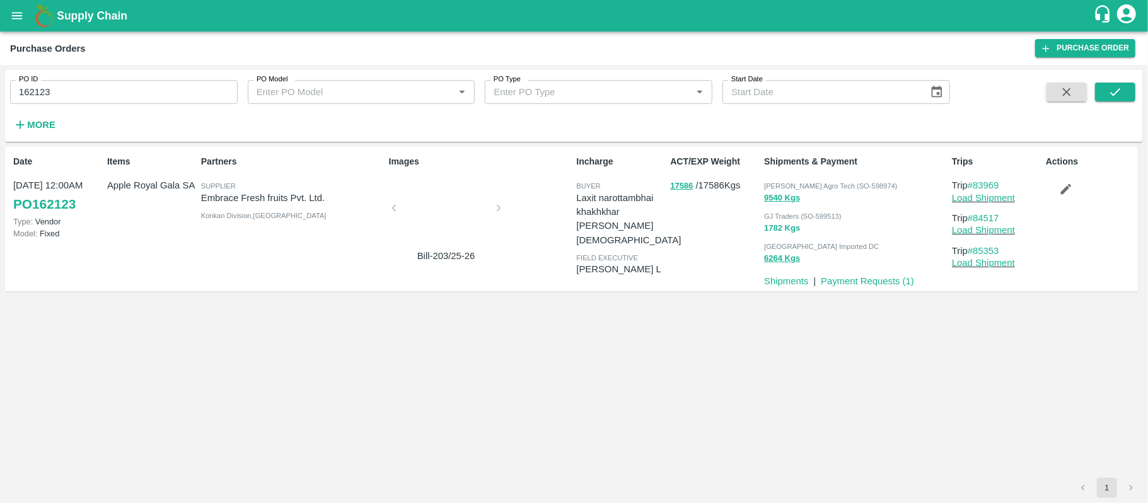
click at [777, 228] on button "1782 Kgs" at bounding box center [782, 228] width 36 height 15
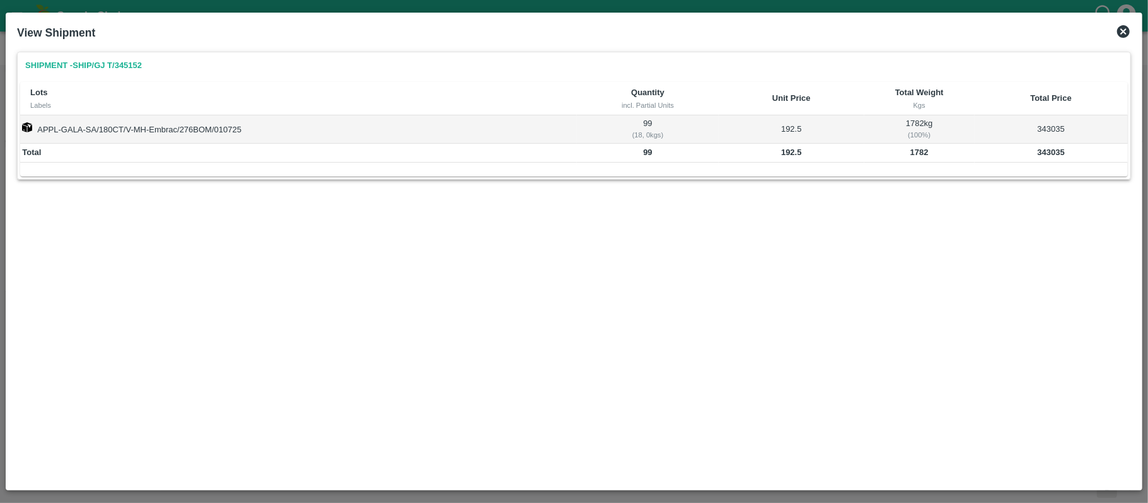
click at [1123, 25] on icon at bounding box center [1123, 31] width 13 height 13
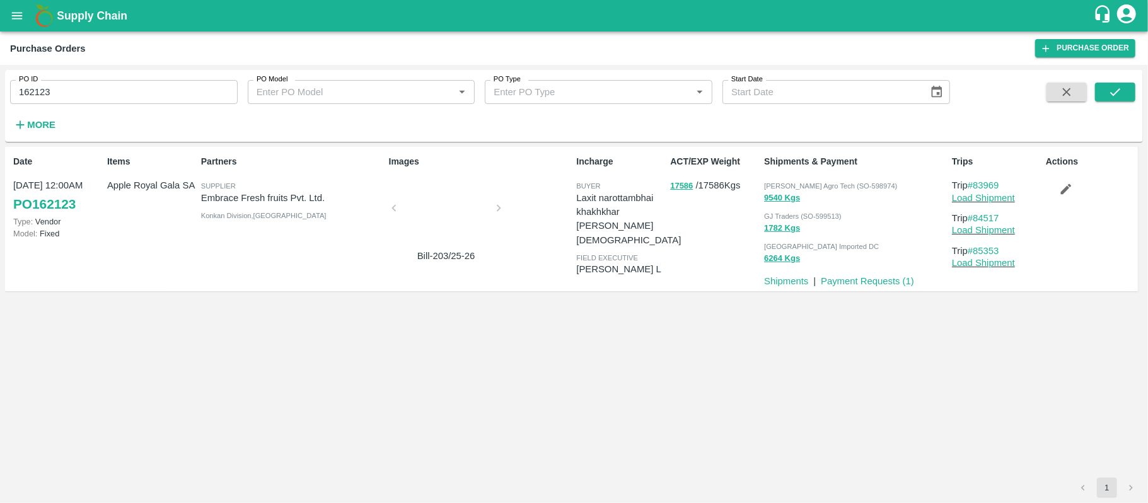
click at [165, 190] on p "Apple Royal Gala SA" at bounding box center [151, 185] width 89 height 14
click at [774, 227] on button "1782 Kgs" at bounding box center [782, 228] width 36 height 15
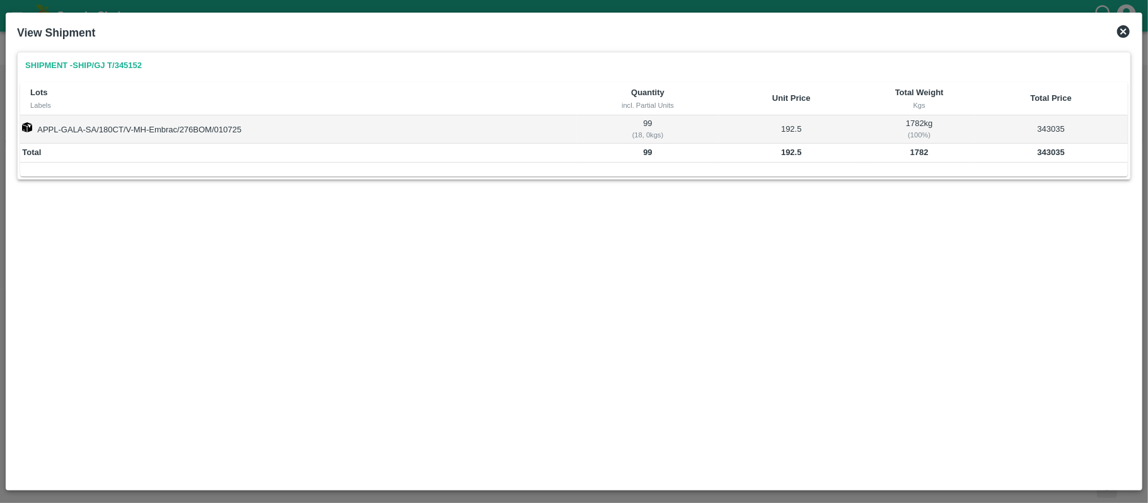
click at [907, 154] on td "1782" at bounding box center [919, 153] width 110 height 19
click at [1044, 154] on b "343035" at bounding box center [1051, 152] width 27 height 9
click at [921, 157] on b "1782" at bounding box center [919, 152] width 18 height 9
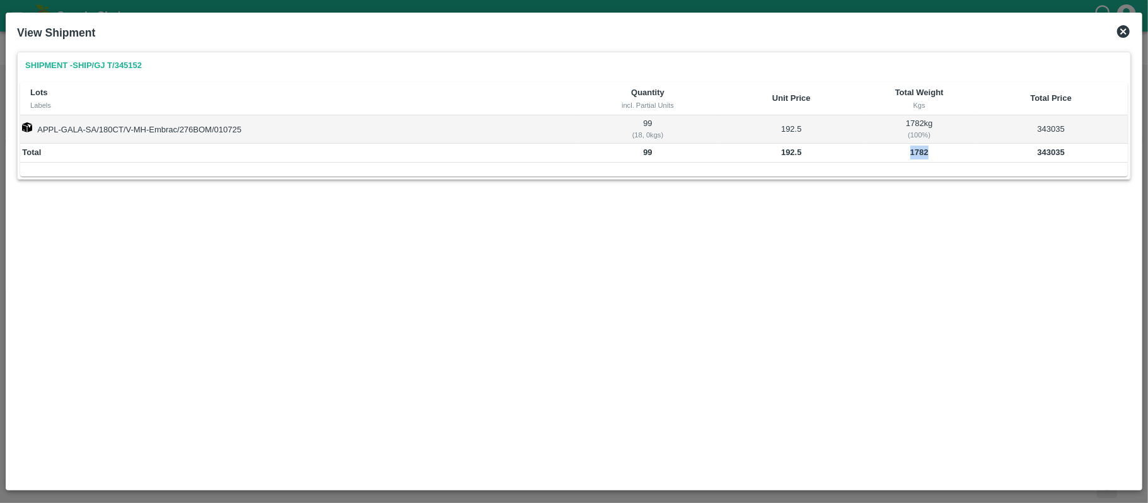
click at [921, 157] on b "1782" at bounding box center [919, 152] width 18 height 9
click at [469, 250] on div "Shipment - SHIP/GJ T/345152 Lots Labels Quantity incl. Partial Units Unit Price…" at bounding box center [574, 266] width 1124 height 438
click at [1120, 31] on icon at bounding box center [1123, 31] width 13 height 13
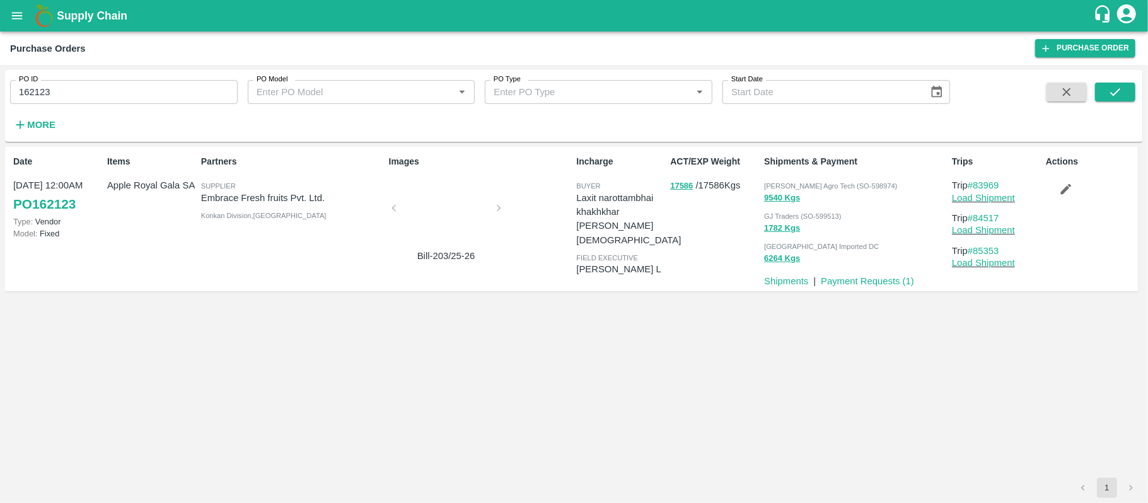
click at [787, 247] on span "[GEOGRAPHIC_DATA] Imported DC" at bounding box center [821, 247] width 115 height 8
click at [746, 294] on div "Date [DATE] 12:00AM PO 162123 Type: Vendor Model: Fixed Items Apple Royal Gala …" at bounding box center [574, 225] width 1128 height 146
click at [770, 258] on button "6264 Kgs" at bounding box center [782, 259] width 36 height 15
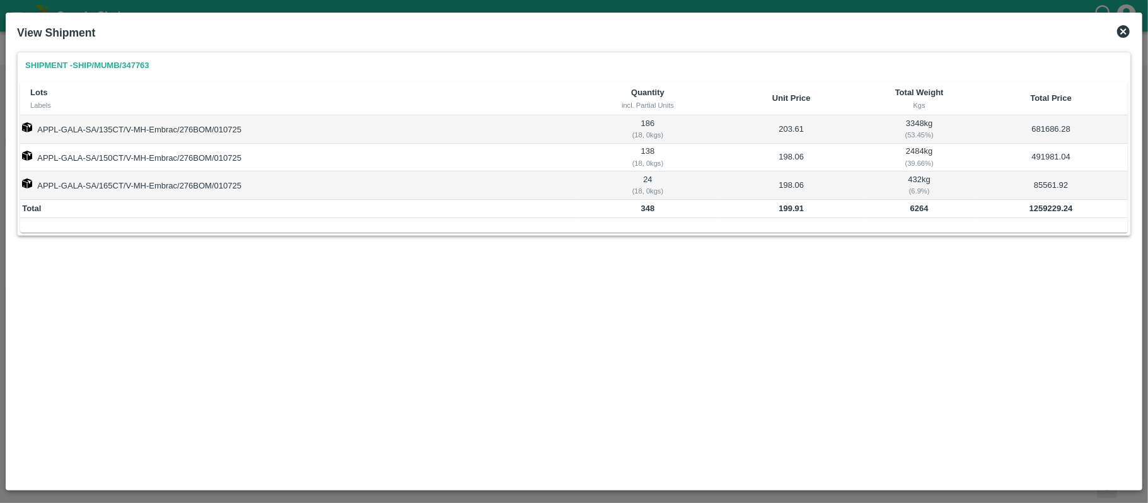
click at [924, 212] on b "6264" at bounding box center [919, 208] width 18 height 9
click at [1036, 212] on b "1259229.24" at bounding box center [1052, 208] width 44 height 9
click at [917, 209] on b "6264" at bounding box center [919, 208] width 18 height 9
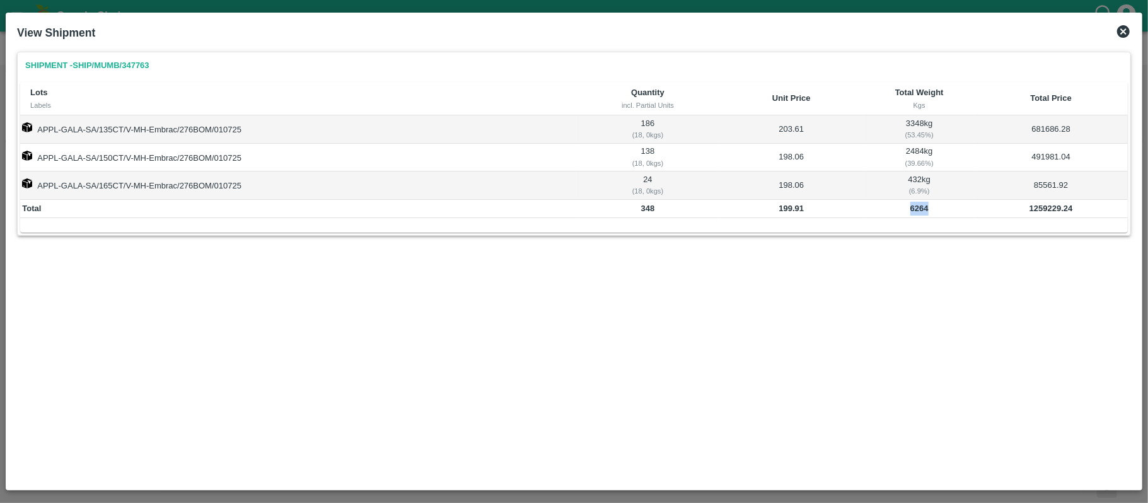
click at [917, 209] on b "6264" at bounding box center [919, 208] width 18 height 9
click at [757, 278] on div "Shipment - SHIP/MUMB/347763 Lots Labels Quantity incl. Partial Units Unit Price…" at bounding box center [574, 266] width 1124 height 438
click at [485, 311] on div "Shipment - SHIP/MUMB/347763 Lots Labels Quantity incl. Partial Units Unit Price…" at bounding box center [574, 266] width 1124 height 438
click at [1125, 29] on icon at bounding box center [1123, 31] width 15 height 15
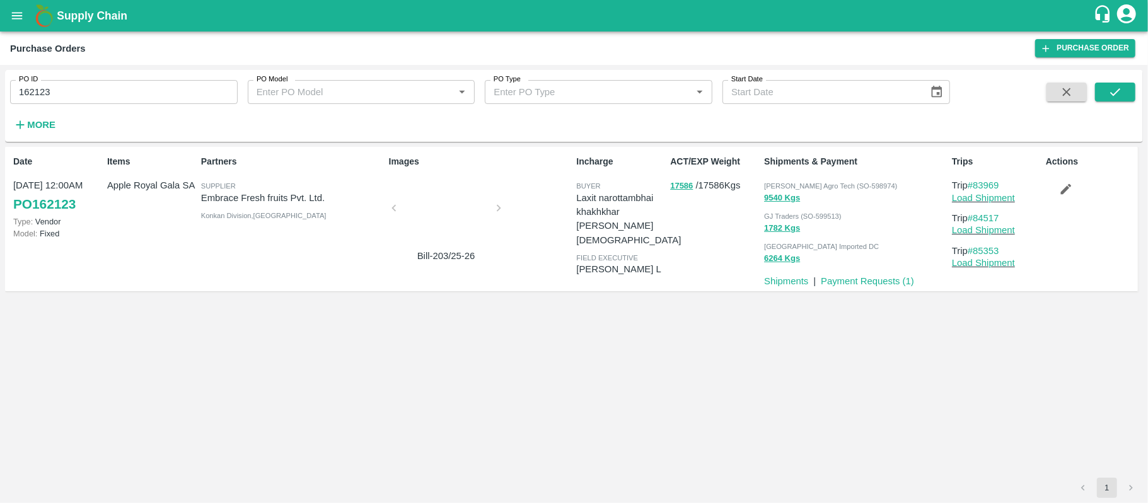
click at [63, 102] on input "162123" at bounding box center [124, 92] width 228 height 24
paste input "text"
type input "163663"
click at [1127, 91] on button "submit" at bounding box center [1115, 92] width 40 height 19
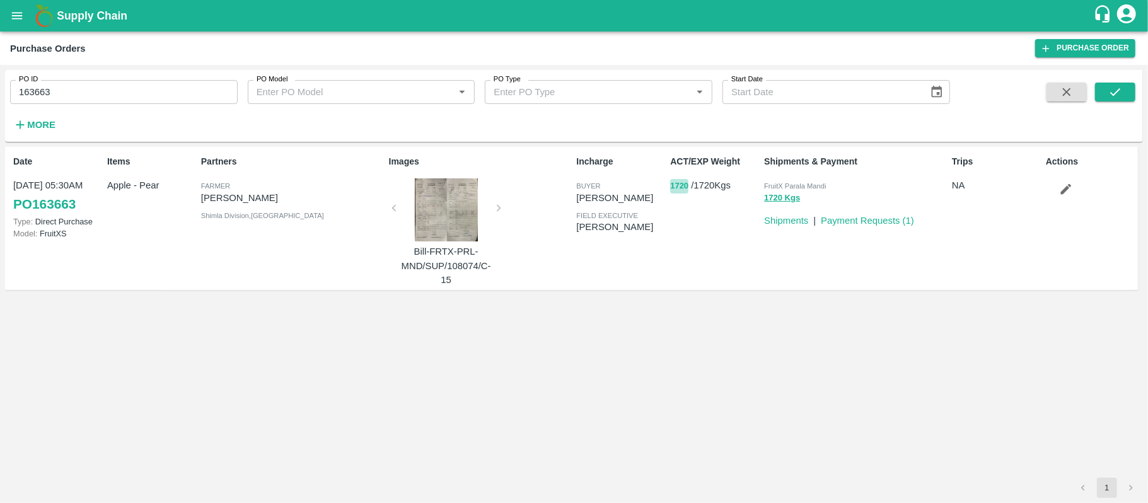
click at [675, 184] on button "1720" at bounding box center [679, 186] width 18 height 15
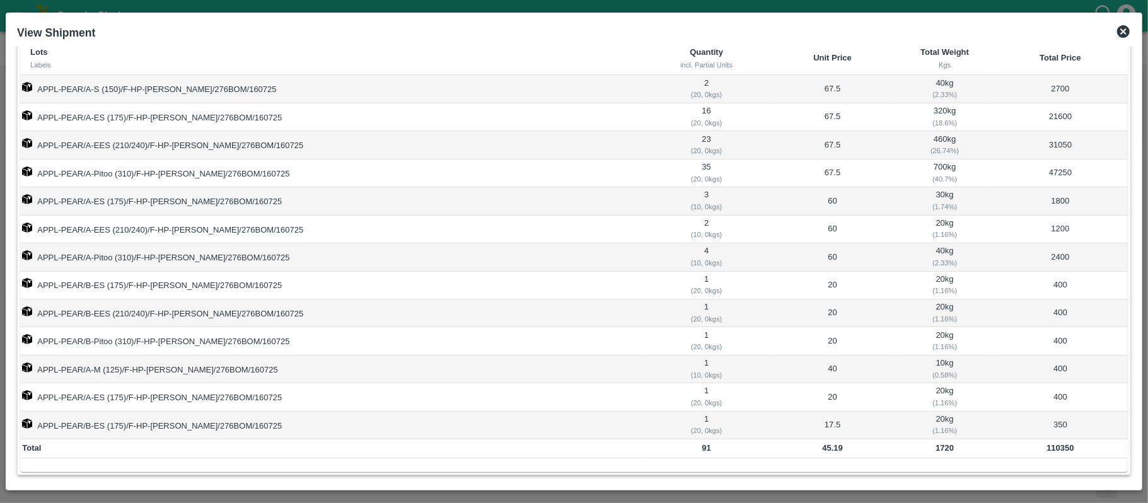
scroll to position [62, 0]
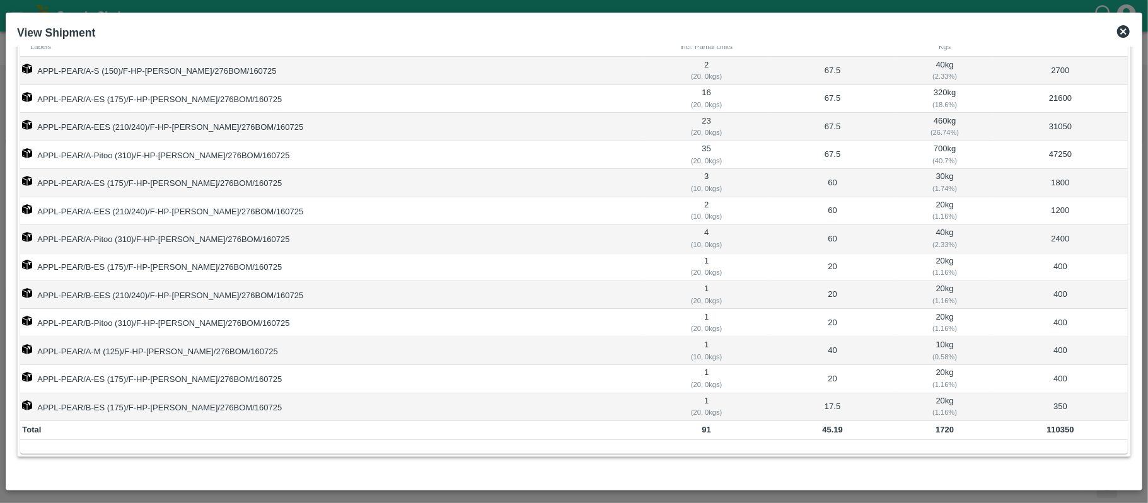
click at [936, 427] on b "1720" at bounding box center [945, 429] width 18 height 9
click at [1047, 432] on b "110350" at bounding box center [1060, 429] width 27 height 9
click at [936, 429] on b "1720" at bounding box center [945, 429] width 18 height 9
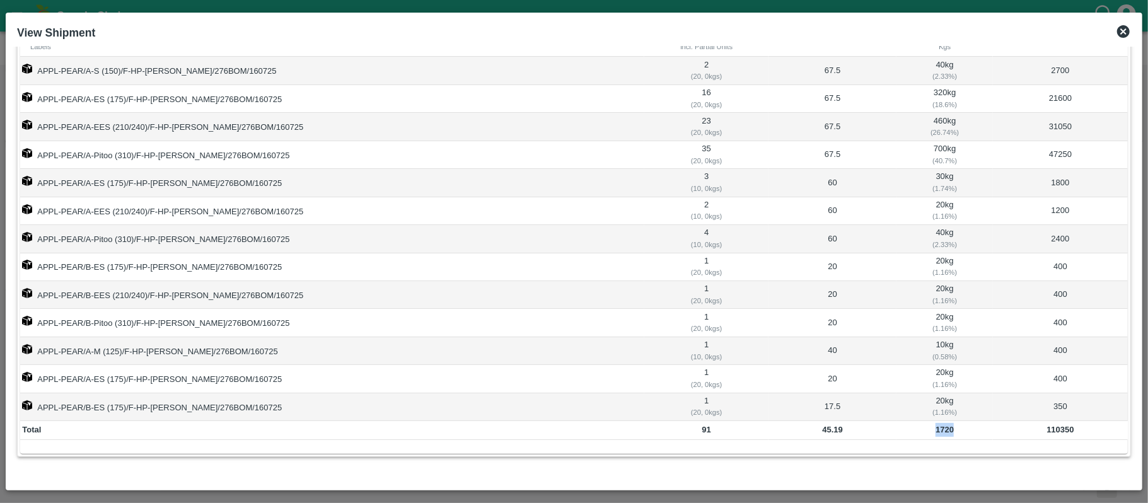
click at [936, 429] on b "1720" at bounding box center [945, 429] width 18 height 9
click at [1125, 29] on icon at bounding box center [1123, 31] width 13 height 13
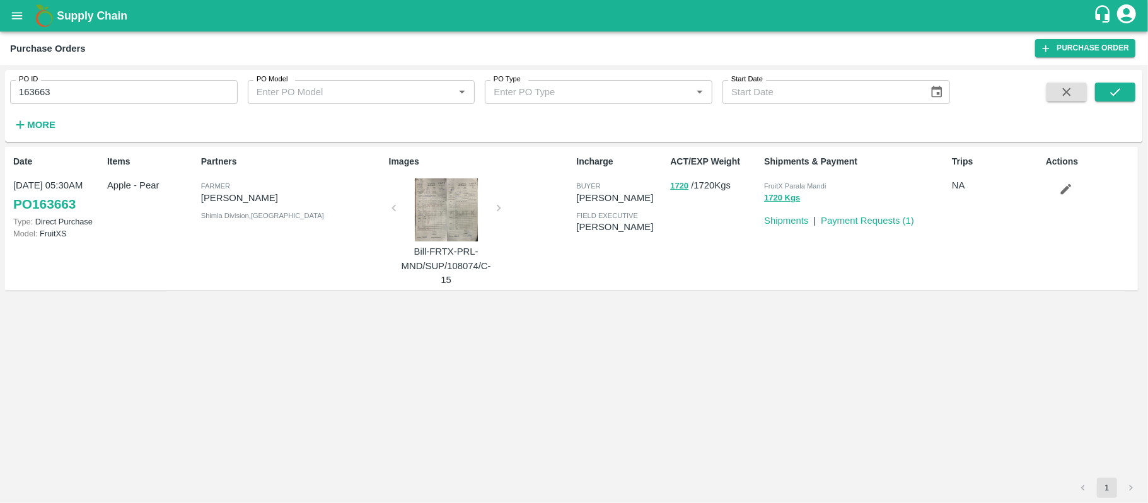
click at [58, 91] on input "163663" at bounding box center [124, 92] width 228 height 24
paste input "text"
type input "164392"
click at [1117, 85] on icon "submit" at bounding box center [1115, 92] width 14 height 14
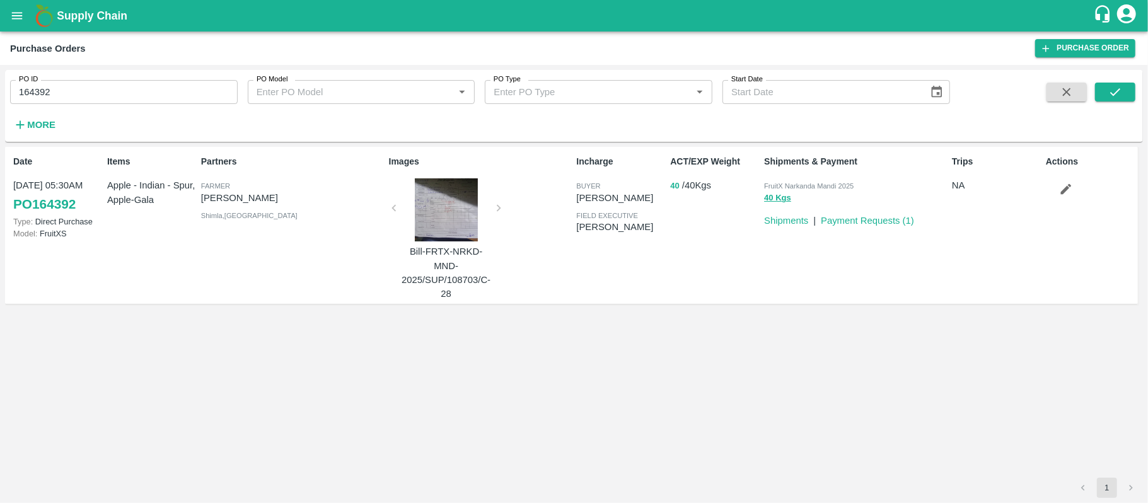
click at [673, 185] on button "40" at bounding box center [674, 186] width 9 height 15
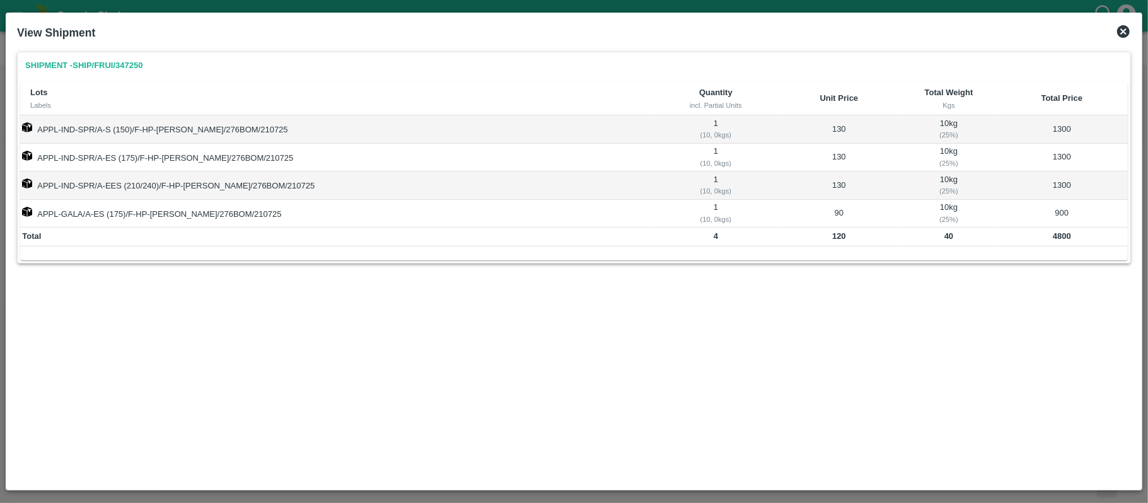
click at [1121, 28] on icon at bounding box center [1123, 31] width 15 height 15
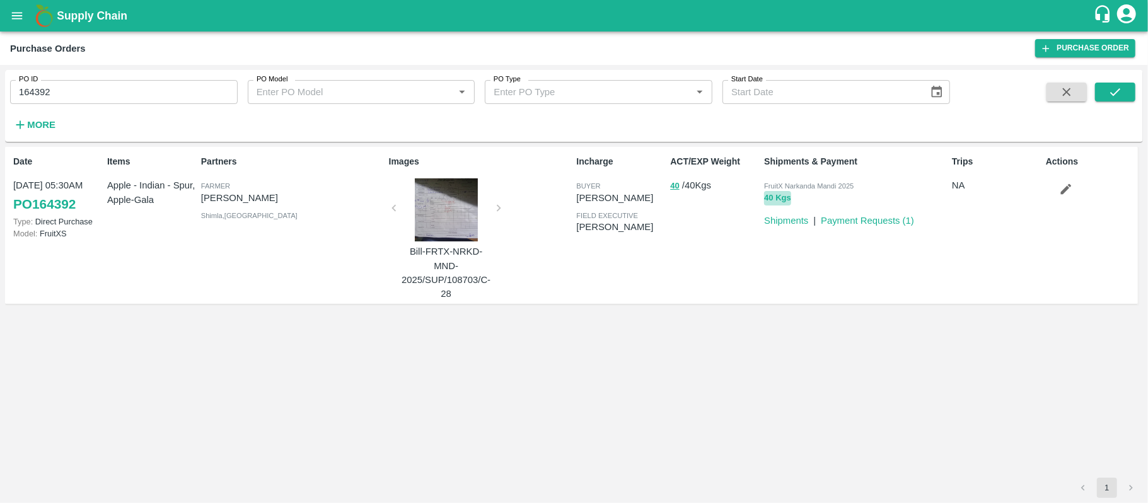
click at [769, 199] on button "40 Kgs" at bounding box center [777, 198] width 27 height 15
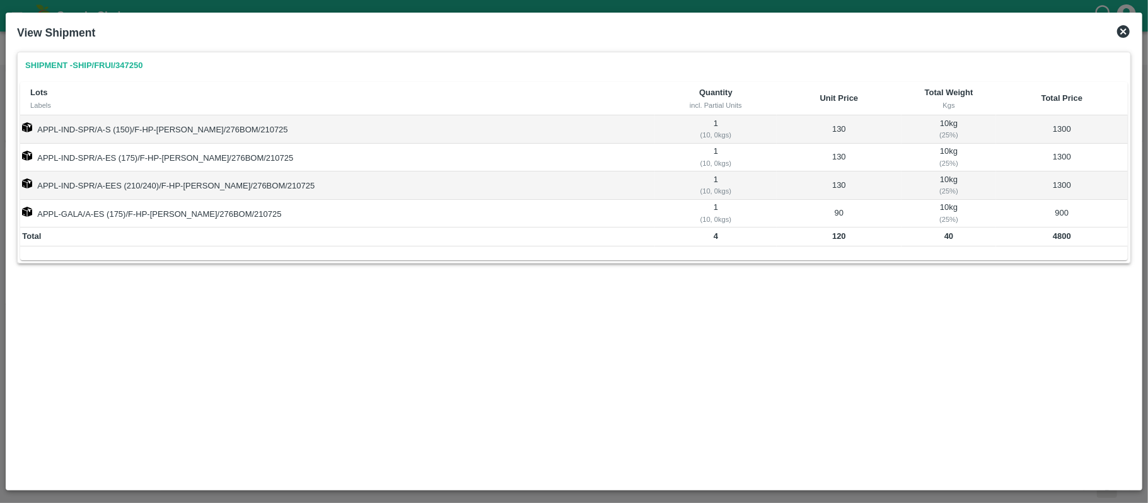
click at [925, 124] on td "10 kg ( 25 %)" at bounding box center [949, 129] width 95 height 28
click at [929, 150] on td "10 kg ( 25 %)" at bounding box center [949, 158] width 95 height 28
click at [926, 182] on td "10 kg ( 25 %)" at bounding box center [949, 185] width 95 height 28
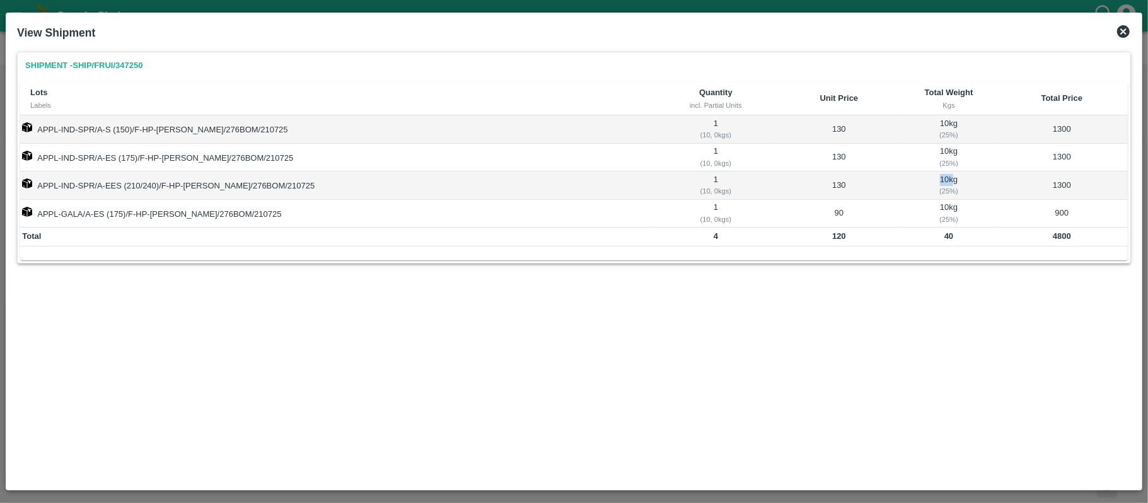
click at [926, 182] on td "10 kg ( 25 %)" at bounding box center [949, 185] width 95 height 28
click at [1053, 129] on td "1300" at bounding box center [1062, 129] width 132 height 28
click at [1054, 160] on td "1300" at bounding box center [1062, 158] width 132 height 28
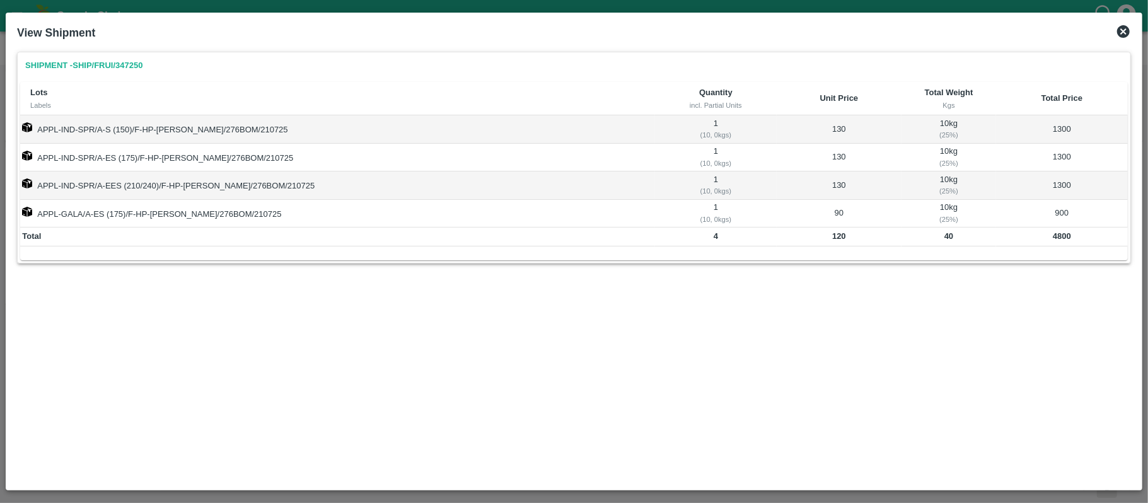
click at [1055, 185] on td "1300" at bounding box center [1062, 185] width 132 height 28
click at [1054, 185] on td "1300" at bounding box center [1062, 185] width 132 height 28
click at [1120, 26] on icon at bounding box center [1123, 31] width 13 height 13
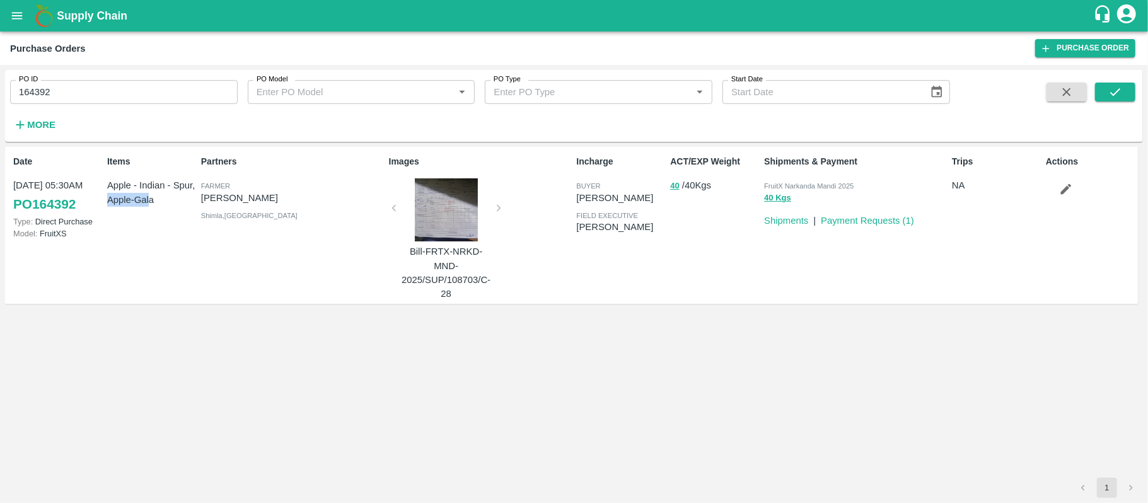
drag, startPoint x: 107, startPoint y: 199, endPoint x: 150, endPoint y: 204, distance: 43.8
click at [150, 204] on p "Apple - Indian - Spur, Apple-Gala" at bounding box center [151, 192] width 89 height 28
click at [173, 206] on p "Apple - Indian - Spur, Apple-Gala" at bounding box center [151, 192] width 89 height 28
drag, startPoint x: 108, startPoint y: 184, endPoint x: 192, endPoint y: 183, distance: 83.2
click at [192, 183] on p "Apple - Indian - Spur, Apple-Gala" at bounding box center [151, 192] width 89 height 28
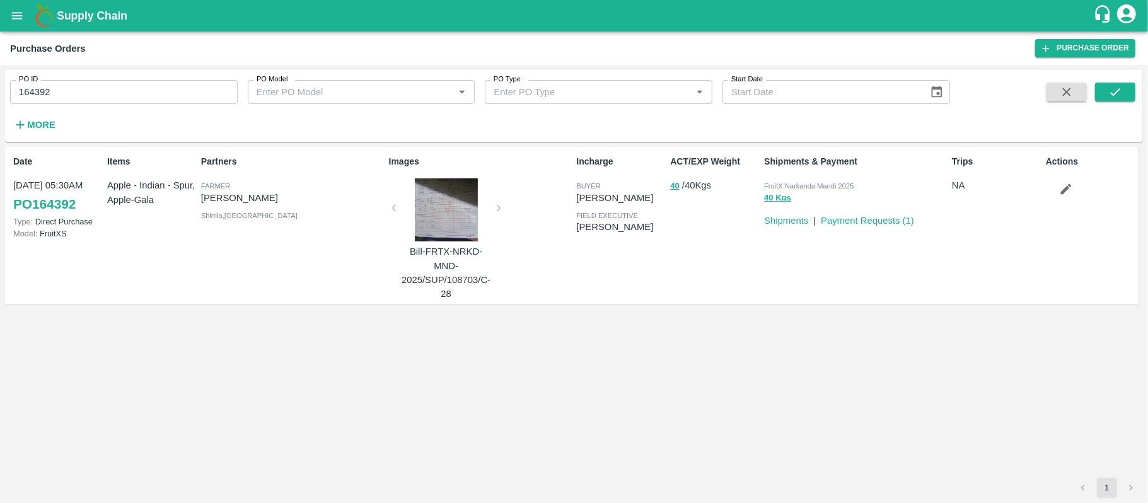
click at [203, 276] on div "Partners [PERSON_NAME] , [GEOGRAPHIC_DATA]" at bounding box center [290, 225] width 188 height 151
drag, startPoint x: 107, startPoint y: 198, endPoint x: 152, endPoint y: 203, distance: 45.0
click at [152, 203] on p "Apple - Indian - Spur, Apple-Gala" at bounding box center [151, 192] width 89 height 28
click at [175, 281] on div "Items Apple - Indian - Spur, Apple-Gala" at bounding box center [149, 225] width 94 height 151
drag, startPoint x: 107, startPoint y: 195, endPoint x: 159, endPoint y: 202, distance: 52.8
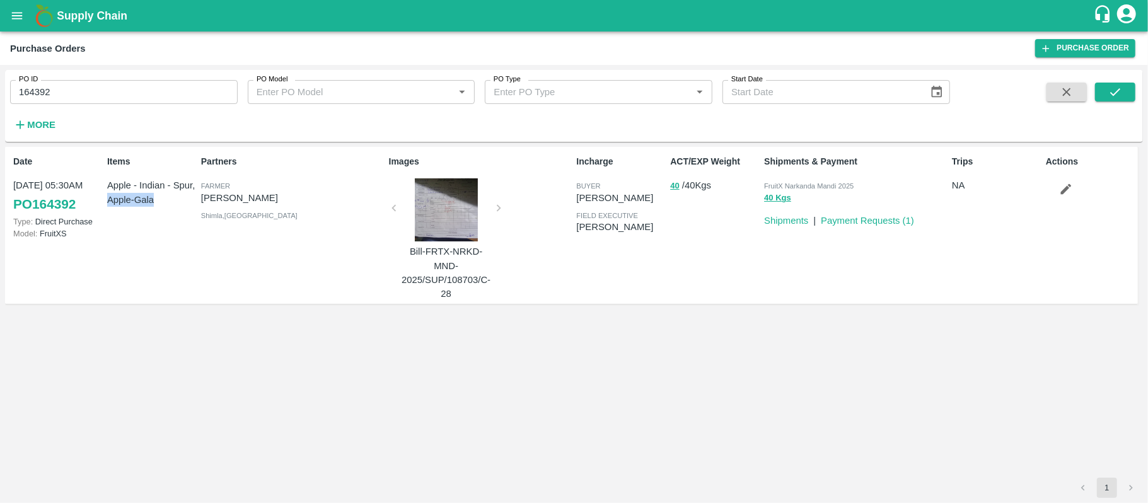
click at [159, 202] on p "Apple - Indian - Spur, Apple-Gala" at bounding box center [151, 192] width 89 height 28
click at [219, 277] on div "Partners [PERSON_NAME] , [GEOGRAPHIC_DATA]" at bounding box center [290, 225] width 188 height 151
click at [770, 197] on button "40 Kgs" at bounding box center [777, 198] width 27 height 15
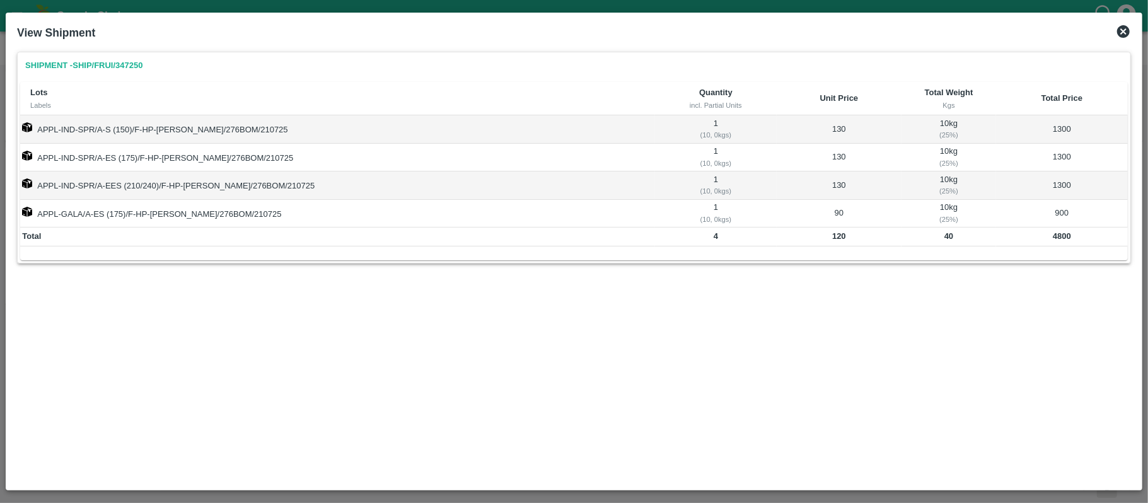
click at [925, 207] on td "10 kg ( 25 %)" at bounding box center [949, 214] width 95 height 28
click at [1052, 209] on td "900" at bounding box center [1062, 214] width 132 height 28
click at [448, 276] on div "Shipment - SHIP/FRUI/347250 Lots Labels Quantity incl. Partial Units Unit Price…" at bounding box center [574, 169] width 1114 height 235
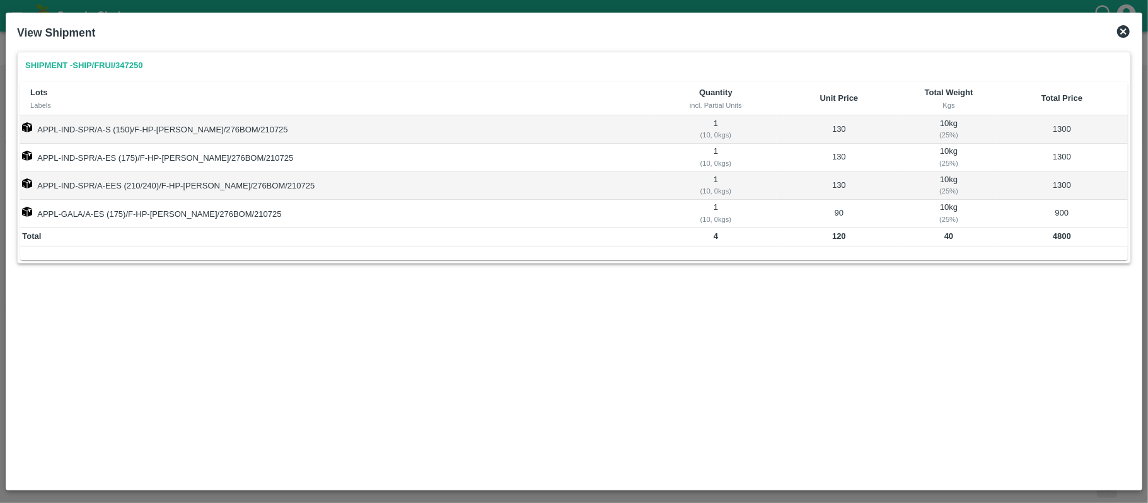
click at [1120, 32] on icon at bounding box center [1123, 31] width 13 height 13
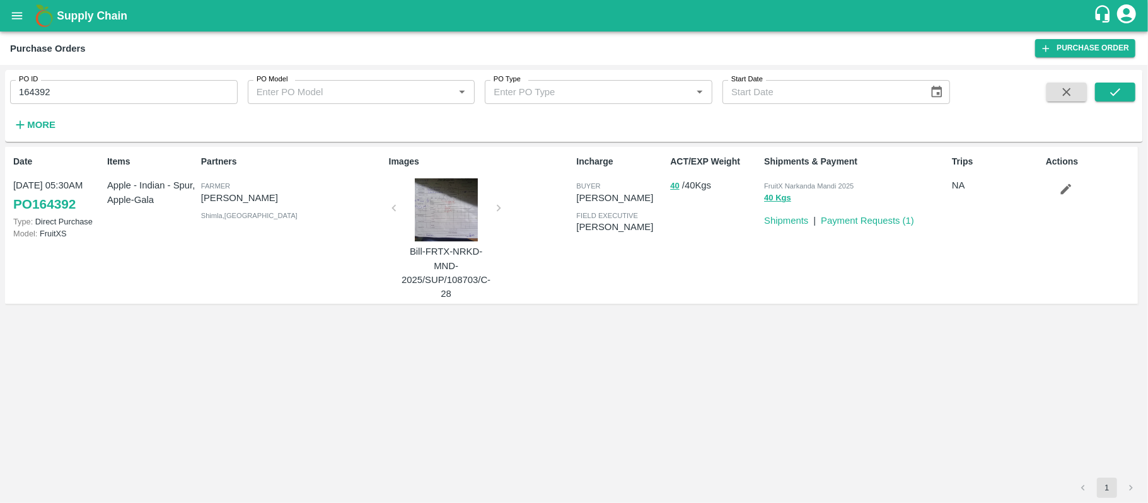
click at [44, 102] on input "164392" at bounding box center [124, 92] width 228 height 24
paste input "text"
type input "164422"
click at [1133, 96] on button "submit" at bounding box center [1115, 92] width 40 height 19
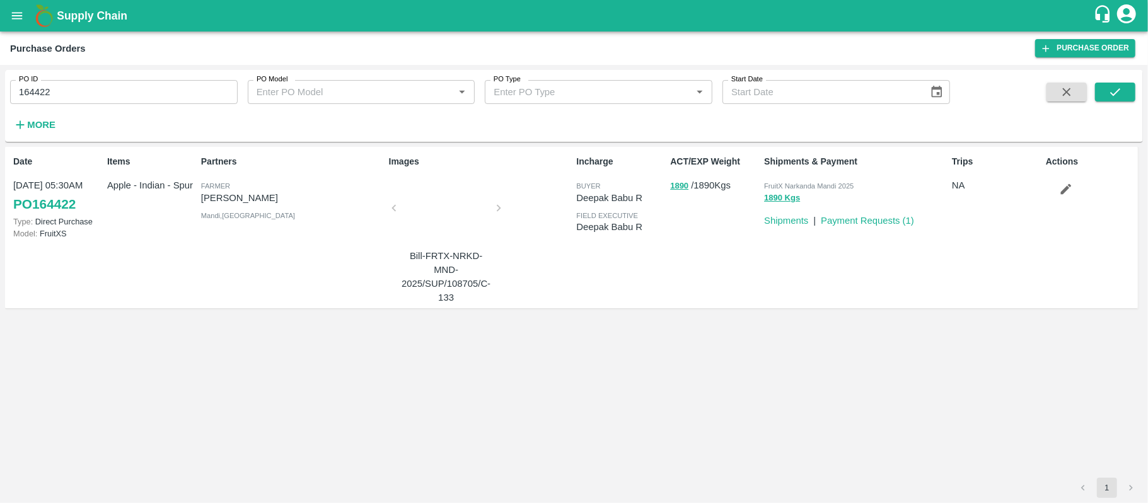
click at [147, 198] on div "Items Apple - Indian - Spur" at bounding box center [149, 227] width 94 height 154
click at [725, 208] on div "ACT/EXP Weight 1890 / 1890 Kgs" at bounding box center [712, 227] width 94 height 154
click at [678, 188] on button "1890" at bounding box center [679, 186] width 18 height 15
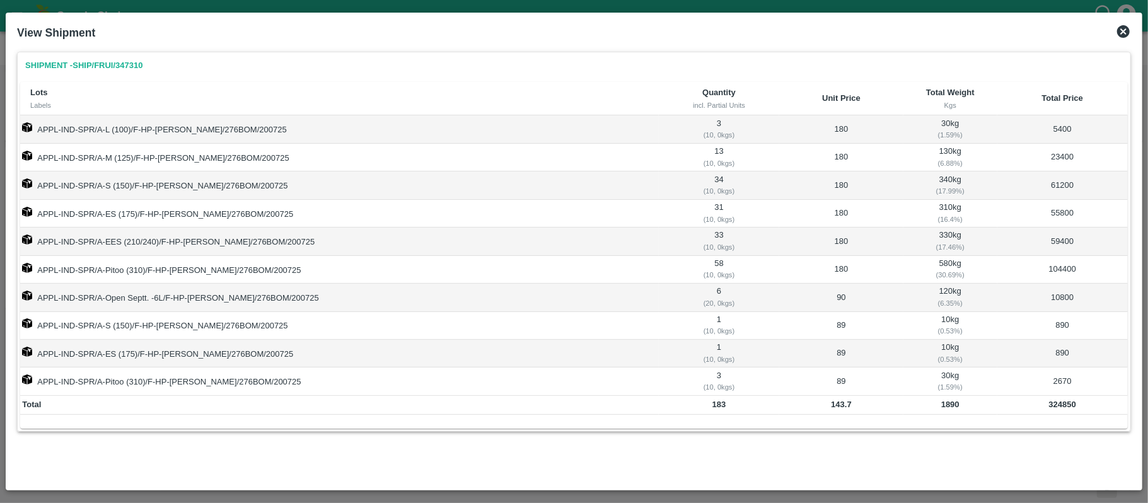
click at [941, 407] on b "1890" at bounding box center [950, 404] width 18 height 9
click at [1049, 409] on b "324850" at bounding box center [1062, 404] width 27 height 9
click at [941, 409] on b "1890" at bounding box center [950, 404] width 18 height 9
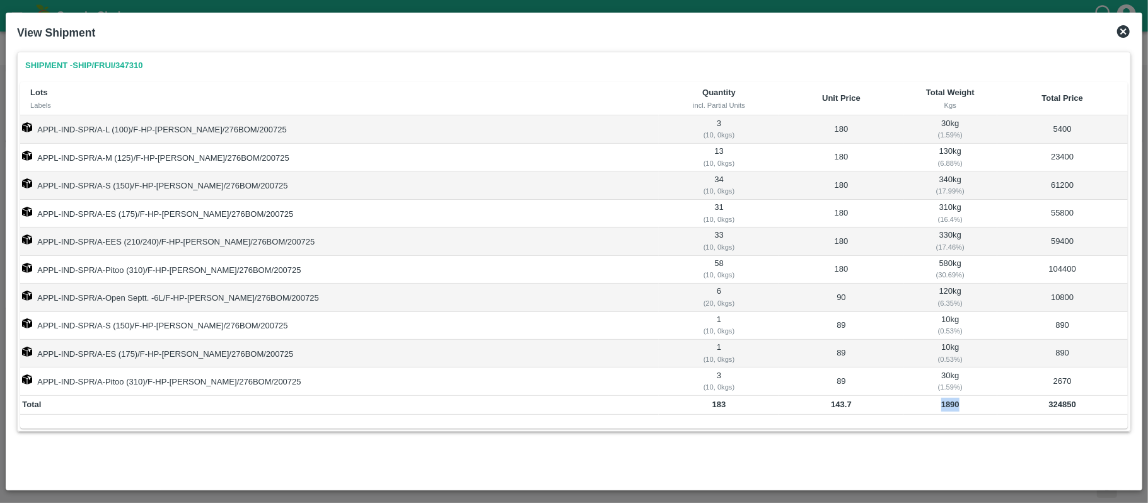
click at [941, 409] on b "1890" at bounding box center [950, 404] width 18 height 9
click at [1127, 33] on icon at bounding box center [1123, 31] width 13 height 13
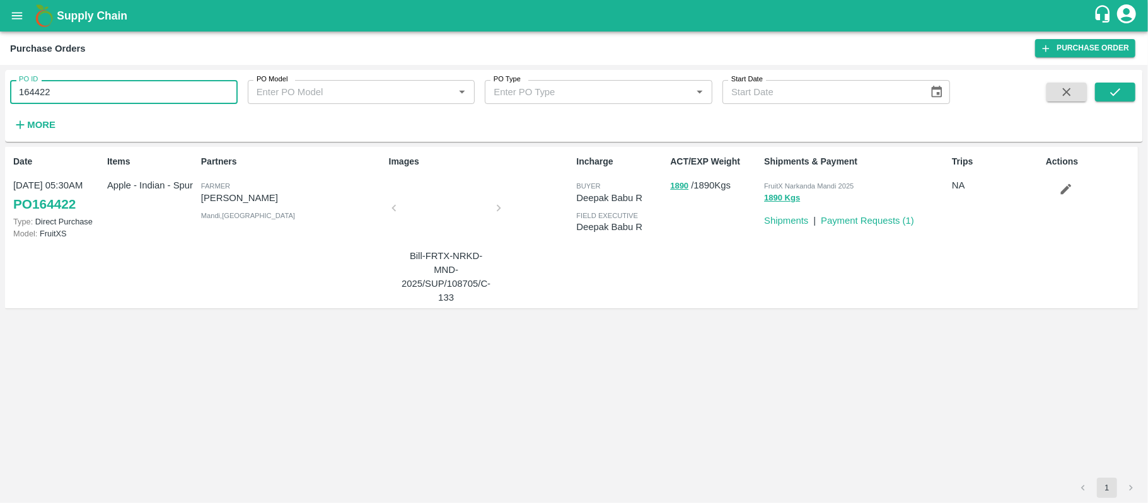
click at [44, 96] on input "164422" at bounding box center [124, 92] width 228 height 24
paste input "text"
type input "164774"
click at [1120, 83] on button "submit" at bounding box center [1115, 92] width 40 height 19
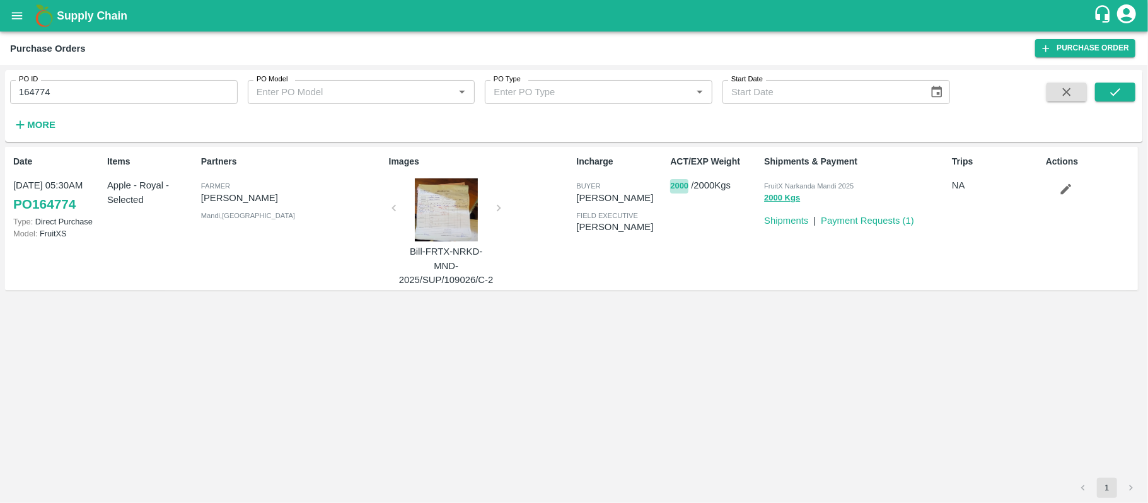
click at [682, 184] on button "2000" at bounding box center [679, 186] width 18 height 15
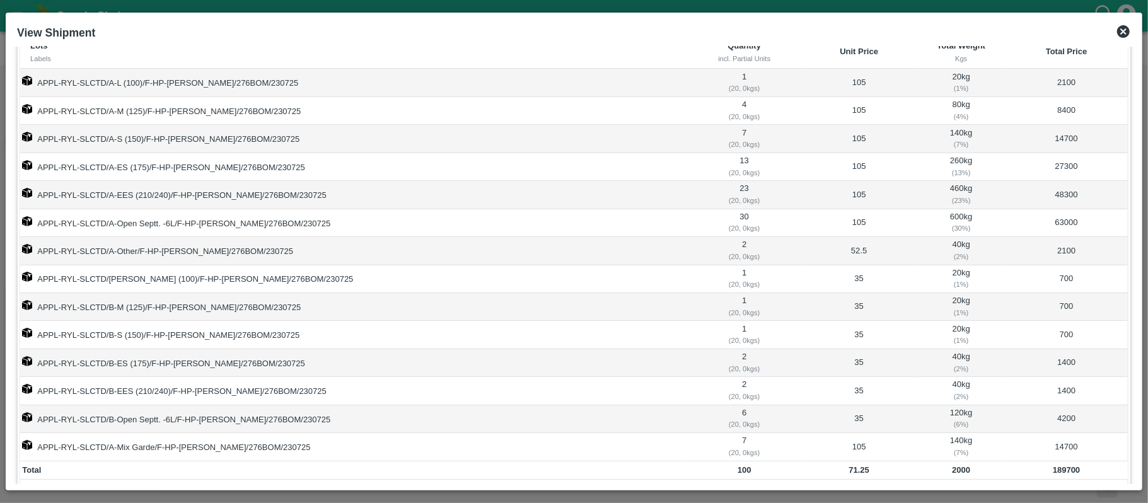
scroll to position [90, 0]
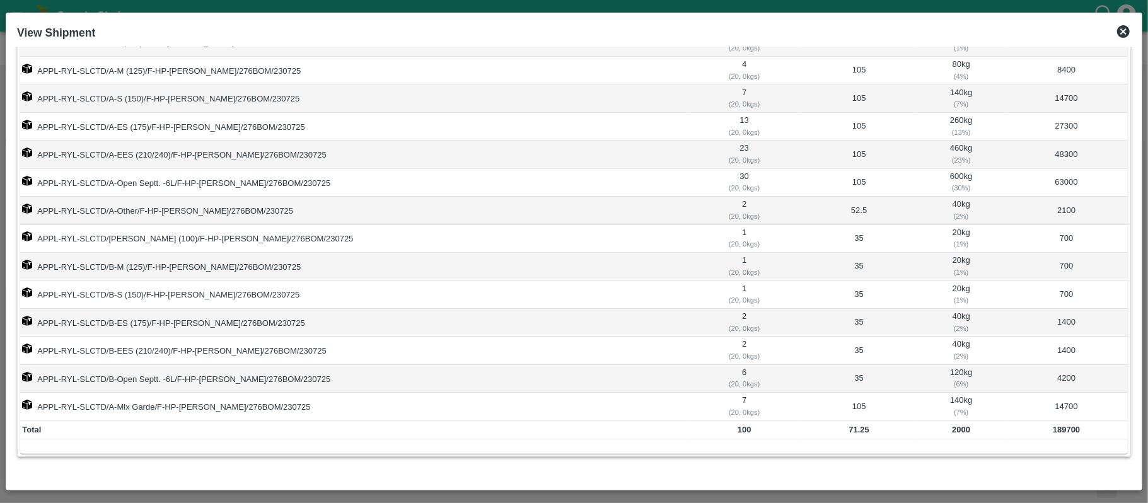
click at [927, 434] on td "2000" at bounding box center [961, 430] width 88 height 19
click at [1059, 436] on td "189700" at bounding box center [1067, 430] width 122 height 19
click at [931, 416] on div "( 7 %)" at bounding box center [961, 412] width 84 height 11
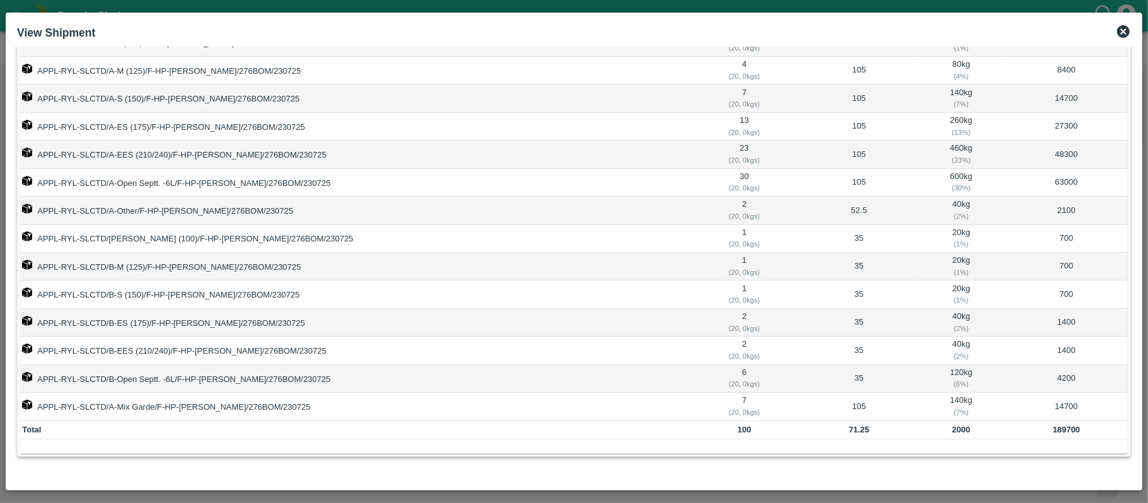
click at [952, 427] on b "2000" at bounding box center [961, 429] width 18 height 9
click at [952, 429] on b "2000" at bounding box center [961, 429] width 18 height 9
click at [1120, 31] on icon at bounding box center [1123, 31] width 13 height 13
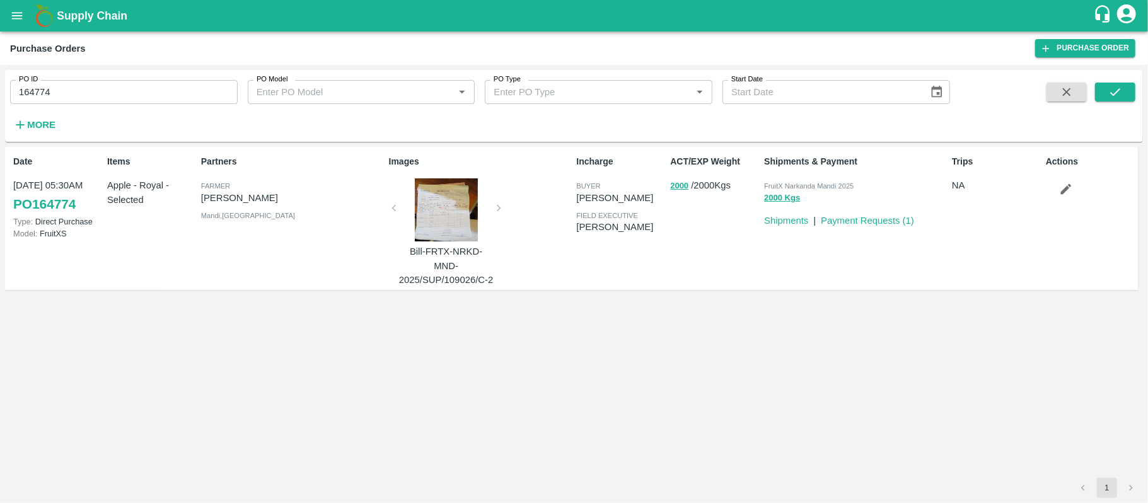
click at [84, 96] on input "164774" at bounding box center [124, 92] width 228 height 24
paste input "text"
type input "162123"
click at [1127, 88] on button "submit" at bounding box center [1115, 92] width 40 height 19
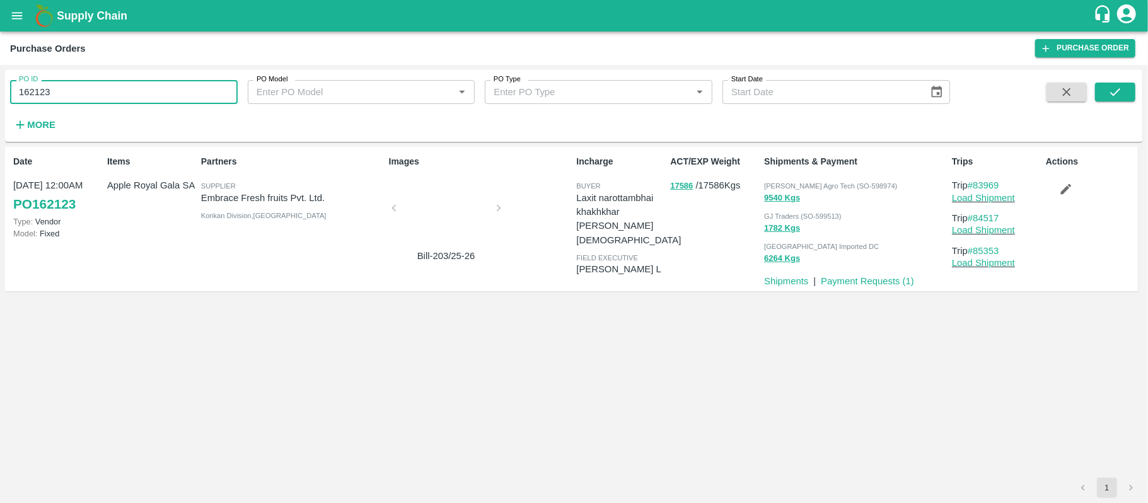
click at [58, 96] on input "162123" at bounding box center [124, 92] width 228 height 24
paste input "text"
click at [58, 96] on input "PR-246404" at bounding box center [124, 92] width 228 height 24
type input "PR-246404"
